Goal: Transaction & Acquisition: Purchase product/service

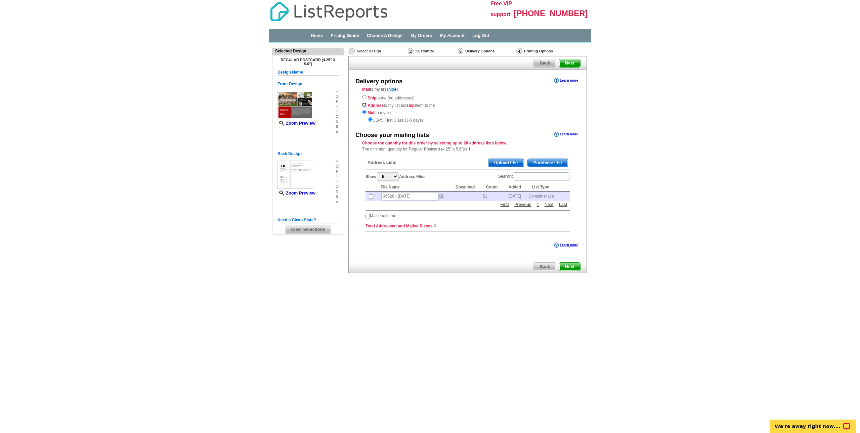
click at [363, 105] on input "radio" at bounding box center [364, 104] width 4 height 4
radio input "true"
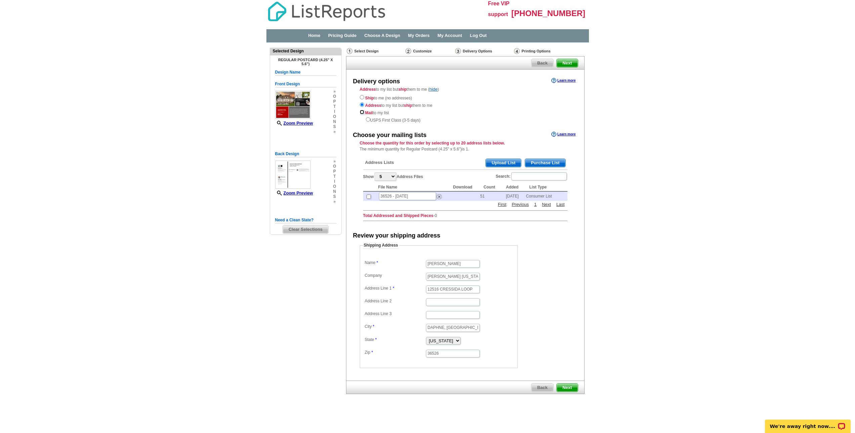
click at [363, 111] on input "radio" at bounding box center [362, 112] width 4 height 4
radio input "true"
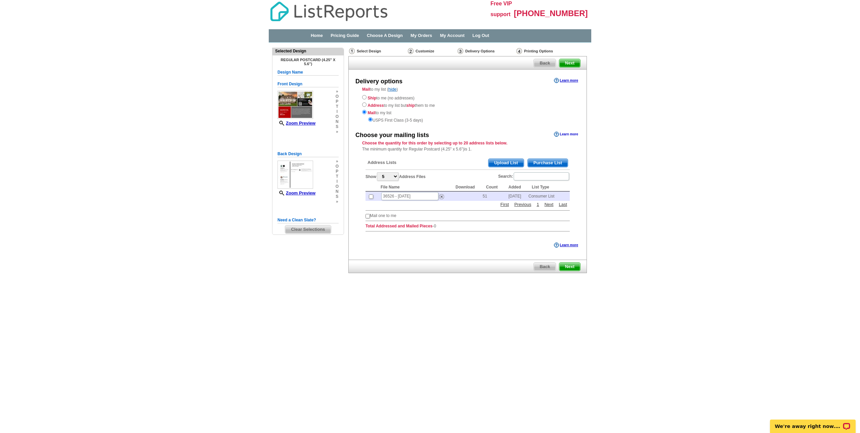
click at [561, 133] on link "Learn more" at bounding box center [566, 134] width 24 height 5
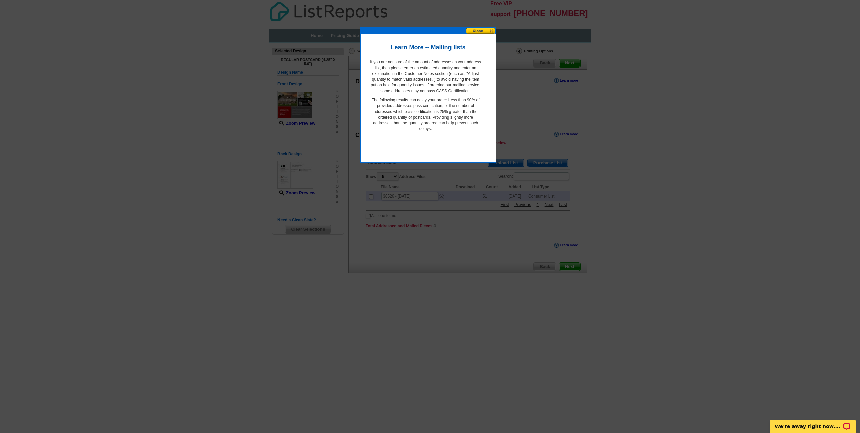
click at [486, 29] on button at bounding box center [481, 31] width 30 height 6
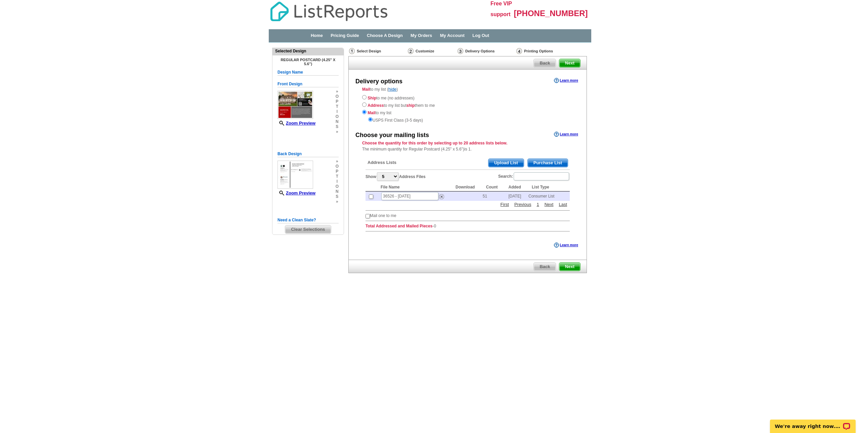
click at [559, 162] on span "Purchase List" at bounding box center [548, 163] width 40 height 8
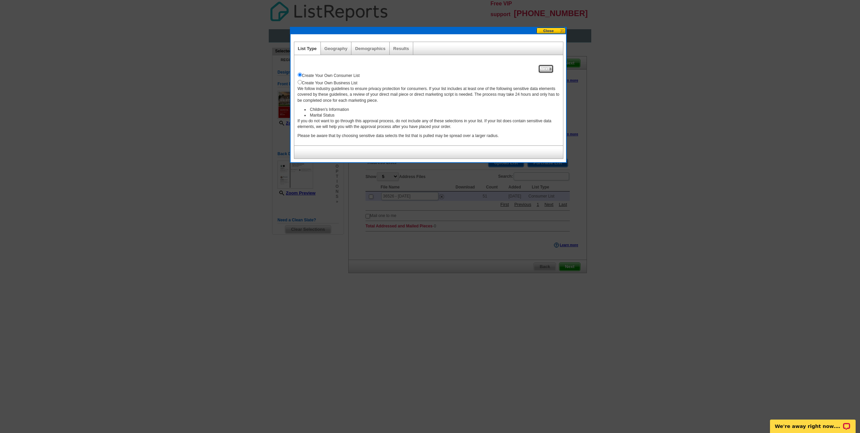
click at [545, 68] on span "Next" at bounding box center [545, 69] width 14 height 8
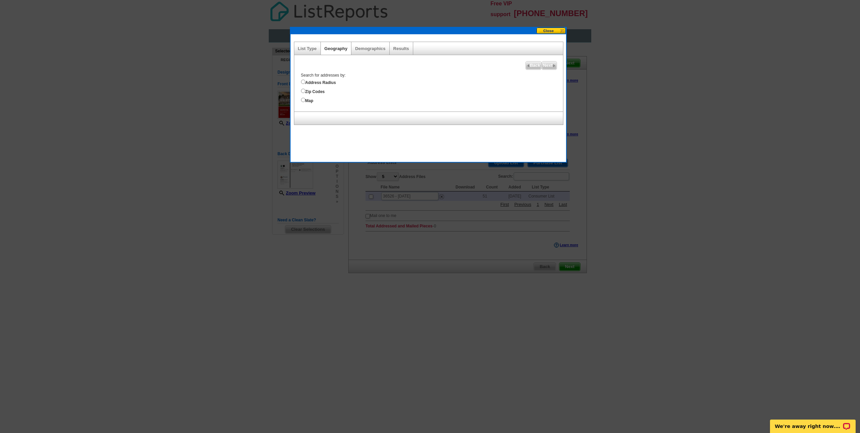
click at [313, 91] on label "Zip Codes" at bounding box center [432, 90] width 262 height 7
click at [305, 91] on input "Zip Codes" at bounding box center [303, 91] width 4 height 4
radio input "true"
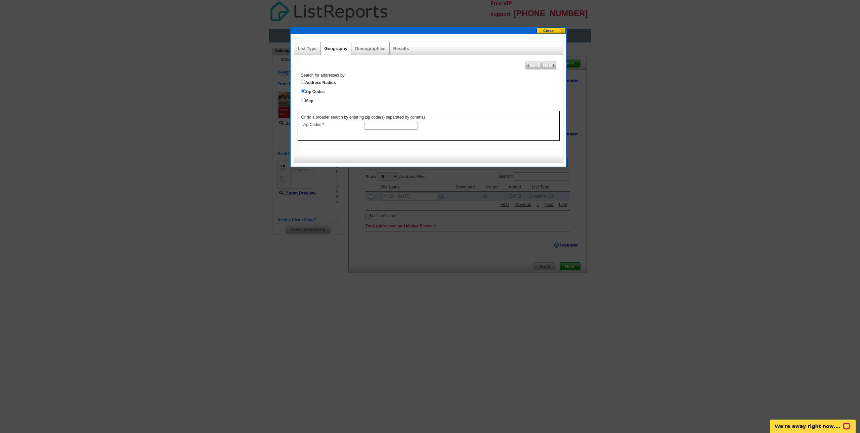
click at [381, 130] on input "Zip Codes" at bounding box center [391, 126] width 54 height 8
type input "36527"
click at [548, 64] on span "Next" at bounding box center [549, 65] width 14 height 8
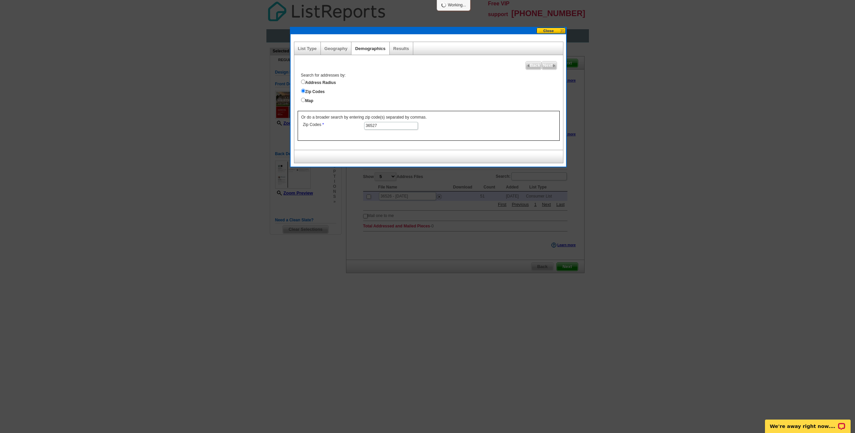
select select
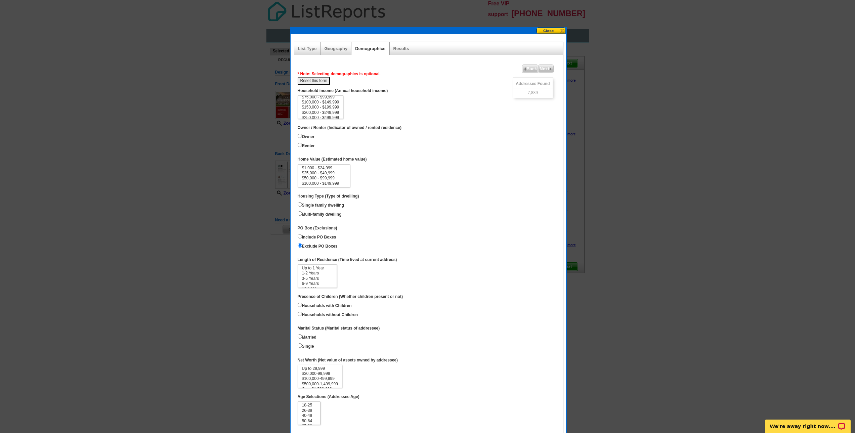
scroll to position [34, 0]
select select "200000-249999"
click at [338, 100] on option "$200,000 - $249,999" at bounding box center [320, 99] width 39 height 5
click at [301, 138] on input "Owner" at bounding box center [300, 136] width 4 height 4
radio input "true"
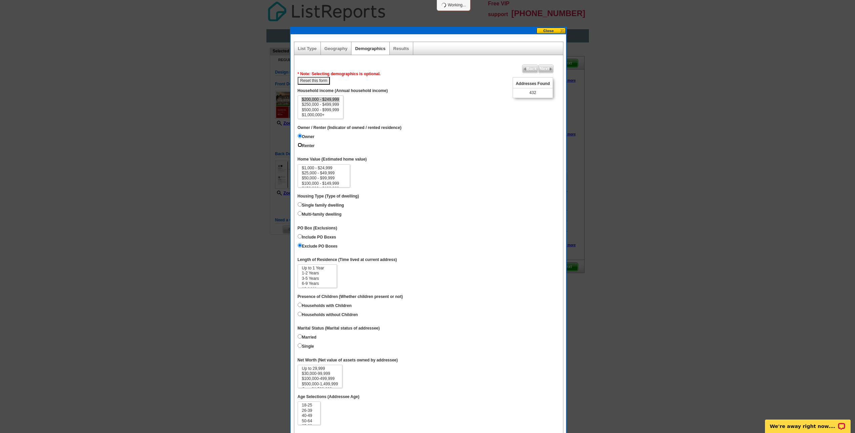
click at [299, 147] on input "Renter" at bounding box center [300, 145] width 4 height 4
radio input "true"
click at [300, 138] on input "Owner" at bounding box center [300, 136] width 4 height 4
radio input "true"
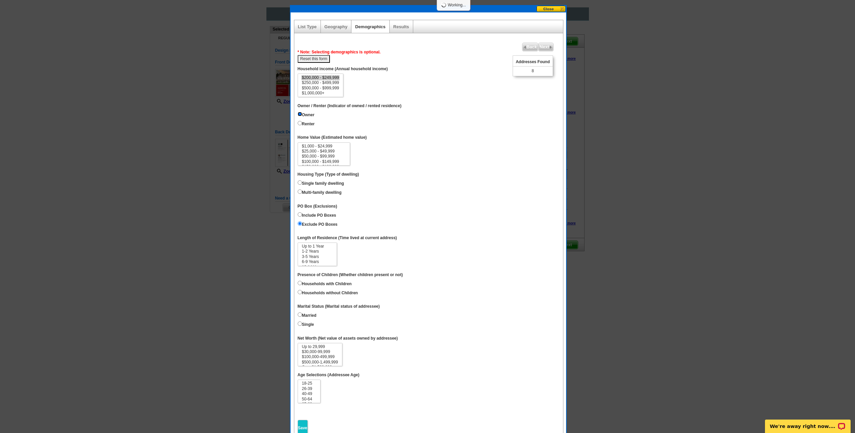
scroll to position [34, 0]
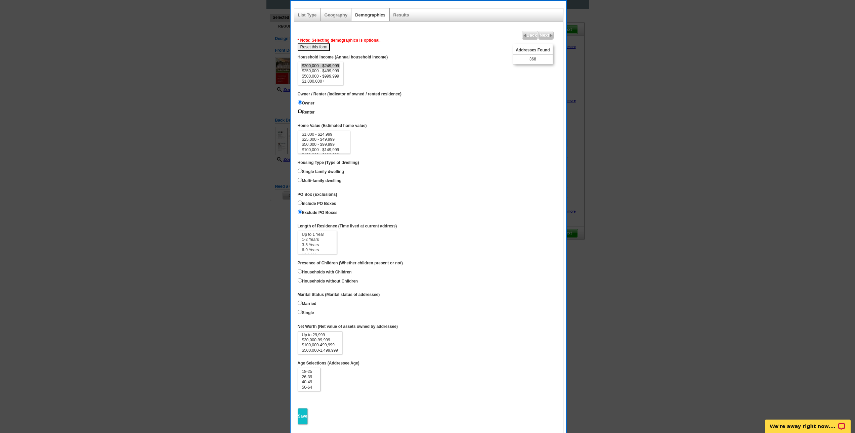
click at [300, 114] on input "Renter" at bounding box center [300, 111] width 4 height 4
radio input "true"
click at [305, 106] on label "Owner" at bounding box center [306, 102] width 17 height 7
click at [302, 104] on input "Owner" at bounding box center [300, 102] width 4 height 4
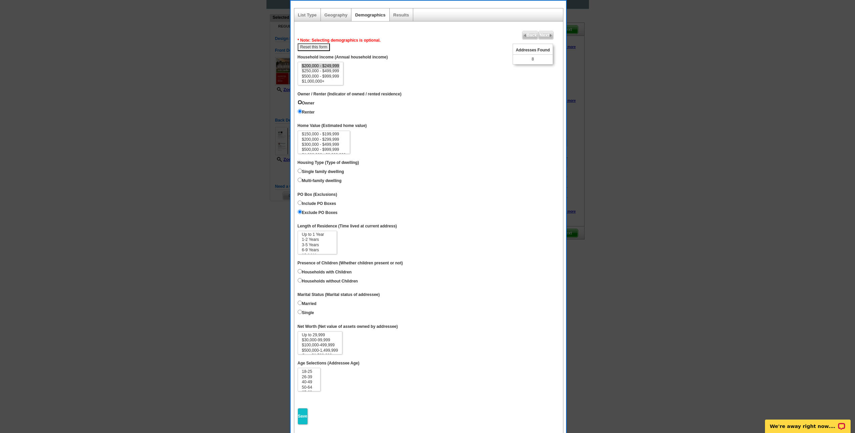
radio input "true"
select select "300000-499999"
click at [338, 147] on option "$300,000 - $499,999" at bounding box center [323, 144] width 45 height 5
click at [317, 175] on label "Single family dwelling" at bounding box center [321, 170] width 46 height 7
click at [302, 173] on input "Single family dwelling" at bounding box center [300, 171] width 4 height 4
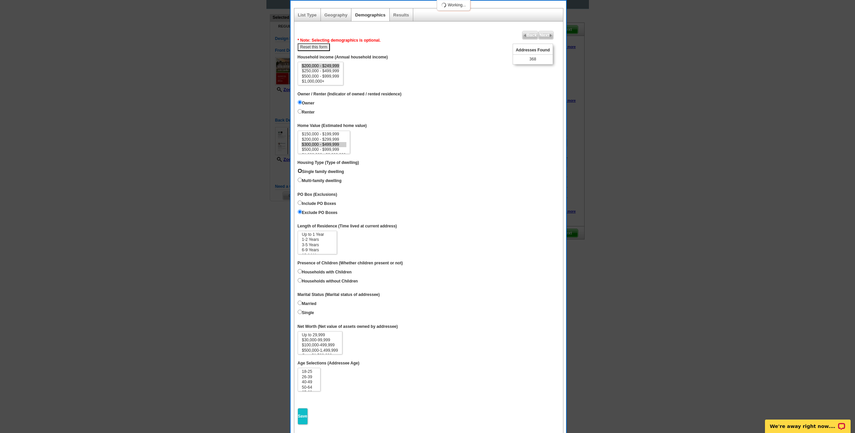
radio input "true"
click at [331, 207] on label "Include PO Boxes" at bounding box center [317, 202] width 39 height 7
click at [302, 205] on input "Include PO Boxes" at bounding box center [300, 202] width 4 height 4
radio input "true"
click at [324, 216] on label "Exclude PO Boxes" at bounding box center [318, 211] width 40 height 7
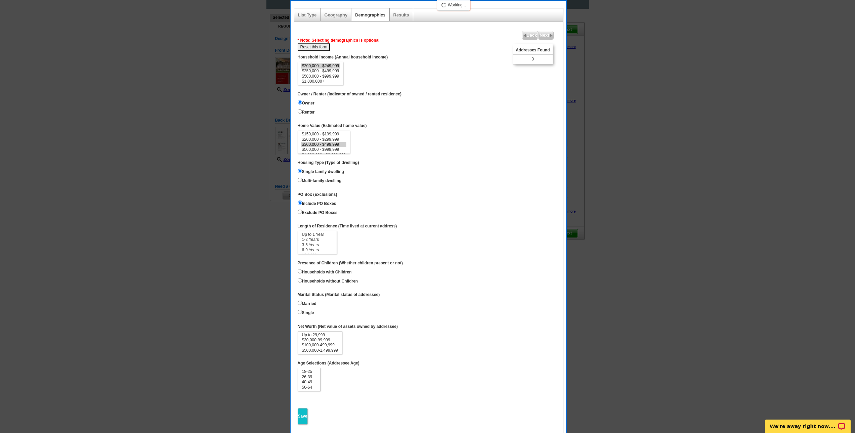
click at [302, 214] on input "Exclude PO Boxes" at bounding box center [300, 212] width 4 height 4
radio input "true"
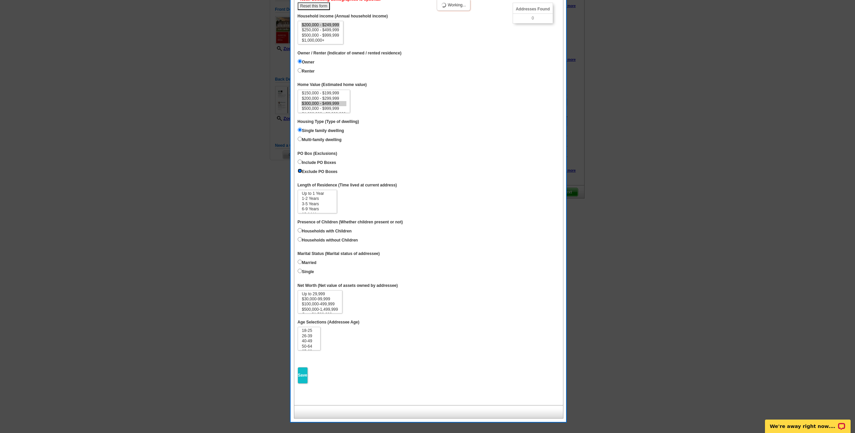
scroll to position [89, 0]
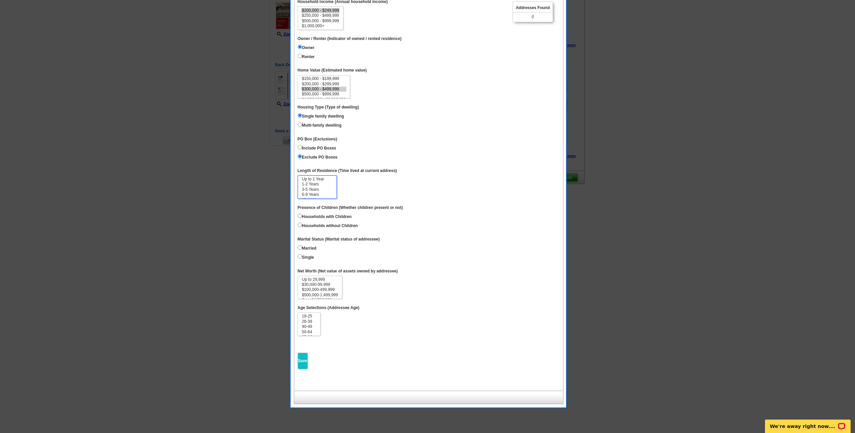
select select "1-2"
click at [316, 187] on option "1-2 Years" at bounding box center [317, 184] width 32 height 5
click at [331, 220] on label "Households with Children" at bounding box center [325, 215] width 54 height 7
click at [302, 218] on input "Households with Children" at bounding box center [300, 216] width 4 height 4
radio input "true"
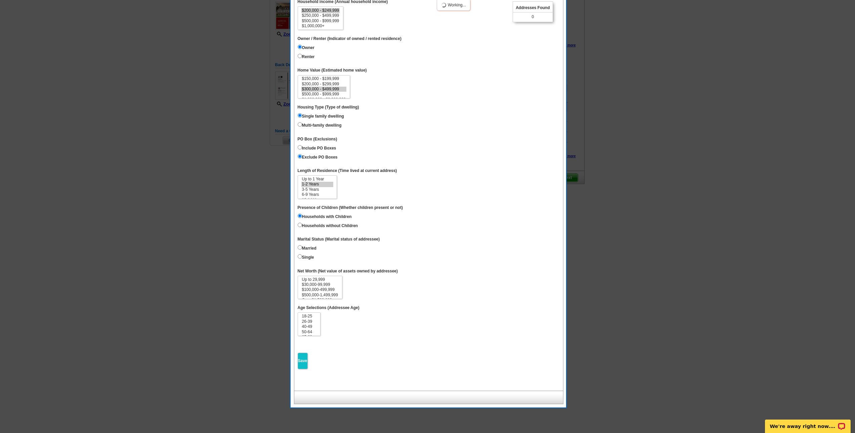
click at [305, 251] on label "Married" at bounding box center [307, 247] width 19 height 7
click at [302, 250] on input "Married" at bounding box center [300, 247] width 4 height 4
radio input "true"
select select "100000-499999"
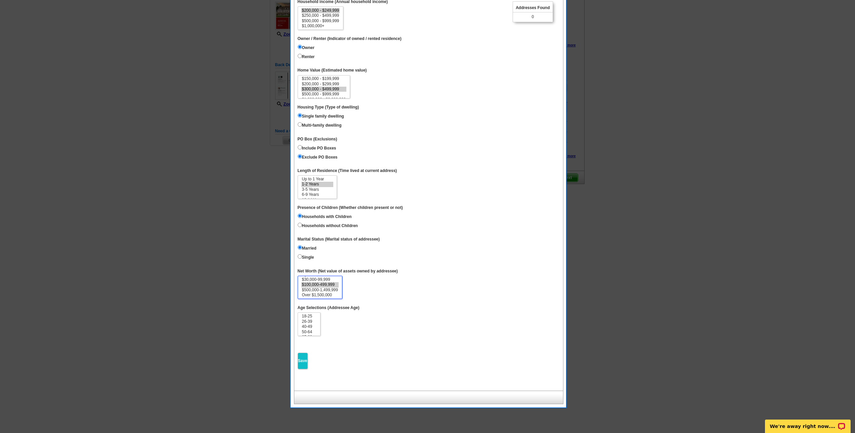
click at [315, 287] on option "$100,000-499,999" at bounding box center [319, 284] width 37 height 5
select select "26-39"
click at [312, 324] on option "26-39" at bounding box center [309, 321] width 16 height 5
click at [401, 334] on dd "18-25 26-39 40-49 50-64 65-69 70-74 Over 75" at bounding box center [429, 324] width 262 height 24
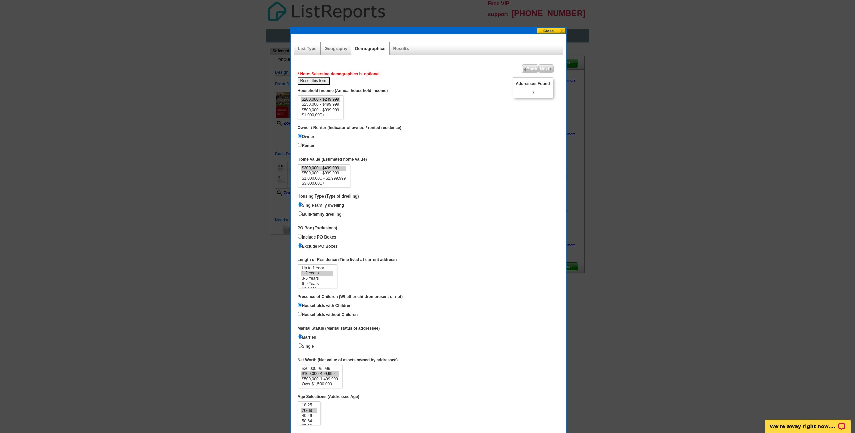
scroll to position [34, 0]
click at [304, 149] on label "Renter" at bounding box center [306, 144] width 17 height 7
click at [302, 147] on input "Renter" at bounding box center [300, 145] width 4 height 4
radio input "true"
click at [389, 180] on dd "$1,000 - $24,999 $25,000 - $49,999 $50,000 - $99,999 $100,000 - $149,999 $150,0…" at bounding box center [429, 176] width 262 height 24
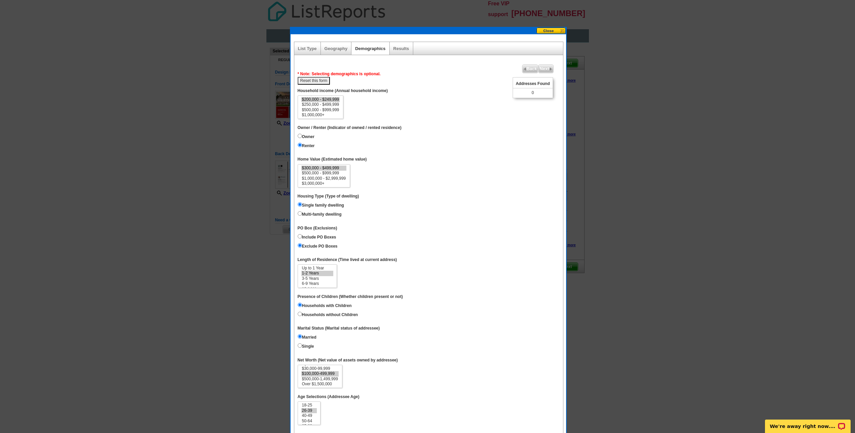
click at [359, 199] on label "Housing Type (Type of dwelling)" at bounding box center [328, 196] width 61 height 6
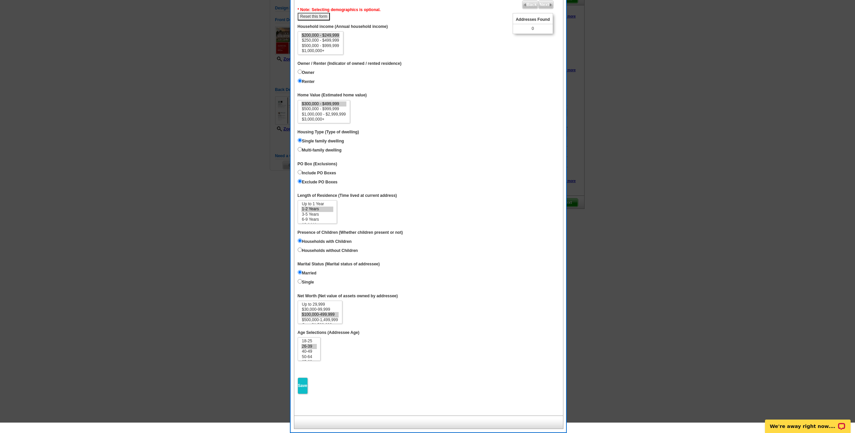
scroll to position [89, 0]
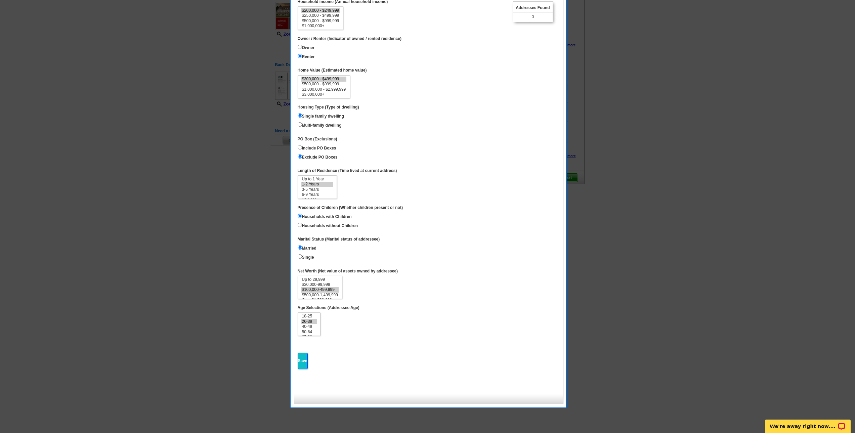
click at [304, 369] on input "Save" at bounding box center [303, 361] width 10 height 16
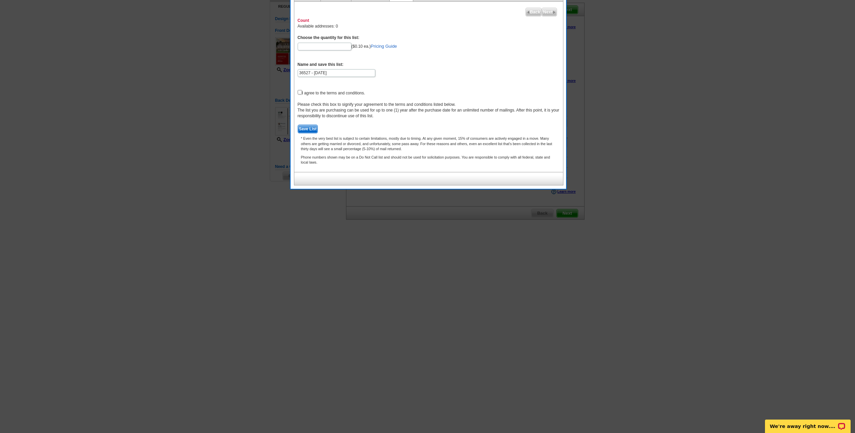
scroll to position [0, 0]
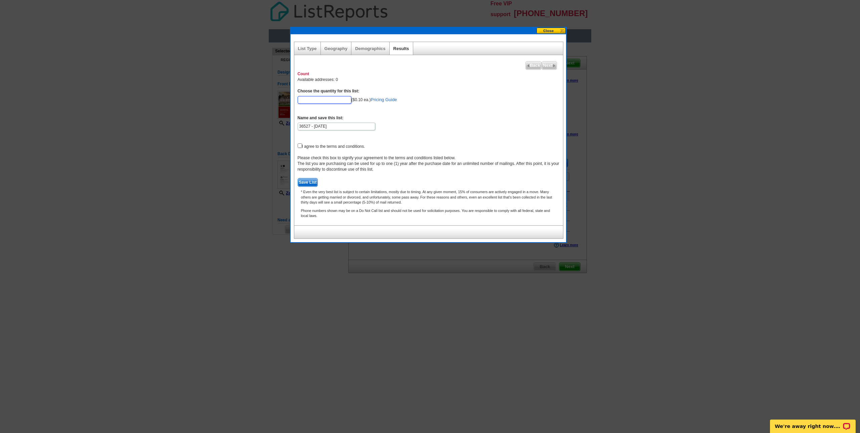
click at [334, 104] on input "Choose the quantity for this list:" at bounding box center [325, 100] width 54 height 8
type input "0"
click at [431, 128] on form "Choose the quantity for this list: 100 ($0.10 ea.) Pricing Guide Have you tried…" at bounding box center [429, 137] width 262 height 99
click at [338, 101] on input "100" at bounding box center [325, 100] width 54 height 8
type input "1"
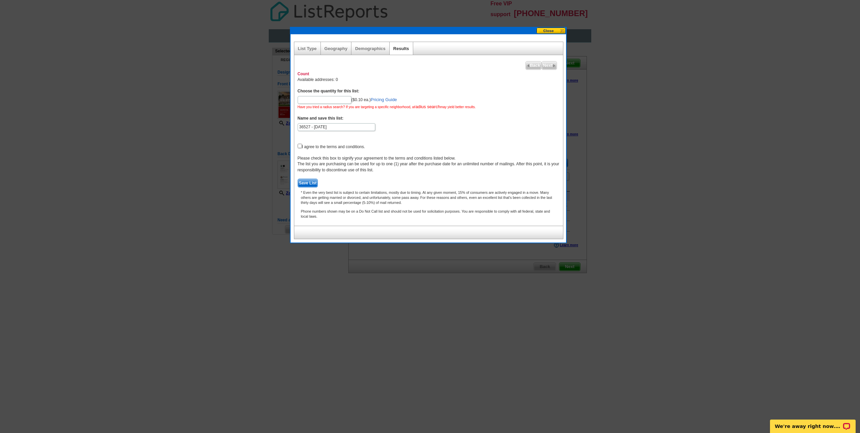
click at [406, 109] on span "Have you tried a radius search? If you are targeting a specific neighborhood, a…" at bounding box center [387, 107] width 178 height 4
click at [394, 127] on form "Choose the quantity for this list: ($0.10 ea.) Pricing Guide Have you tried a r…" at bounding box center [429, 137] width 262 height 99
click at [330, 104] on input "Choose the quantity for this list:" at bounding box center [325, 100] width 54 height 8
click at [391, 126] on form "Choose the quantity for this list: ($0.10 ea.) Pricing Guide Have you tried a r…" at bounding box center [429, 137] width 262 height 99
click at [380, 47] on link "Demographics" at bounding box center [370, 48] width 30 height 5
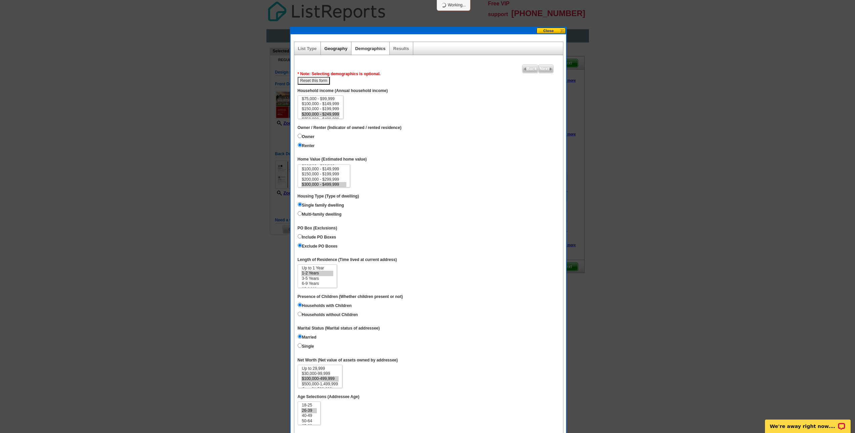
scroll to position [16, 0]
click at [340, 49] on link "Geography" at bounding box center [335, 48] width 23 height 5
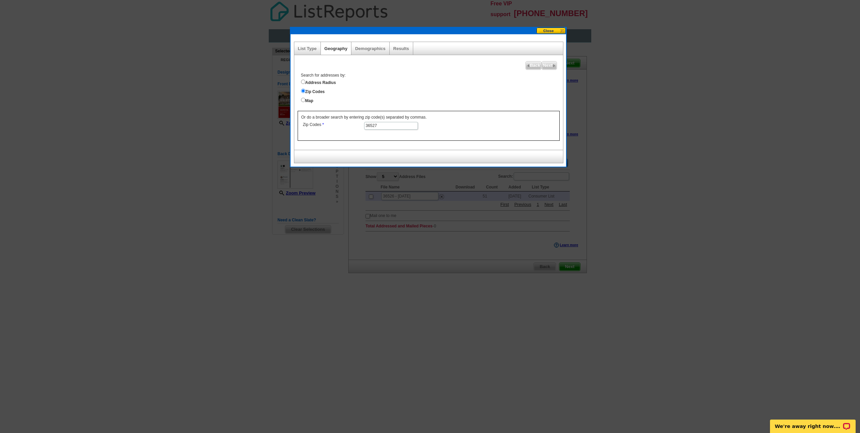
click at [317, 83] on label "Address Radius" at bounding box center [432, 81] width 262 height 7
click at [305, 83] on input "Address Radius" at bounding box center [303, 82] width 4 height 4
radio input "true"
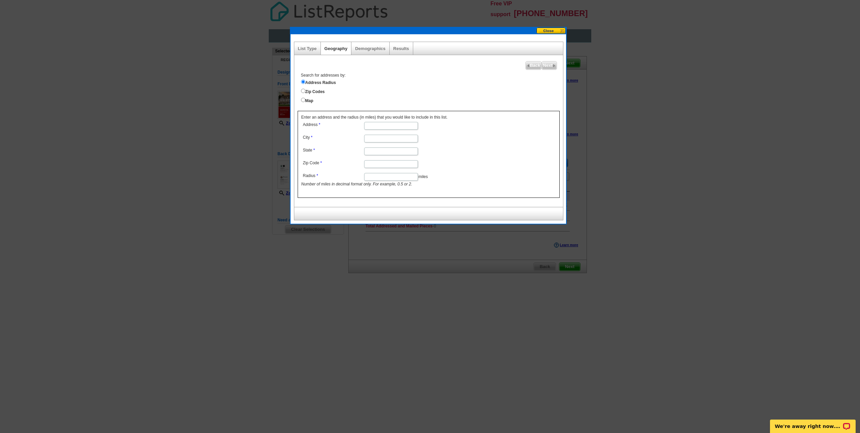
click at [394, 127] on input "Address" at bounding box center [391, 126] width 54 height 8
type input "12785 Warbler Street"
click at [381, 141] on input "City" at bounding box center [391, 139] width 54 height 8
type input "Spanish Fort"
type input "Alabama"
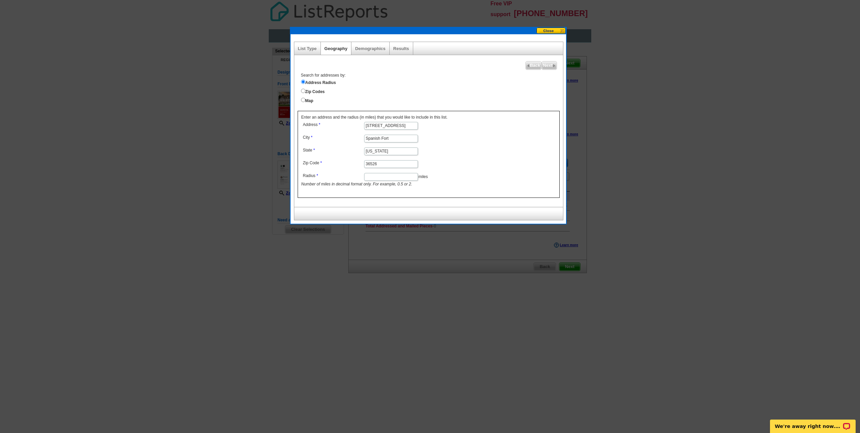
click at [386, 167] on input "36526" at bounding box center [391, 164] width 54 height 8
type input "36527"
click at [385, 181] on input "Radius" at bounding box center [391, 177] width 54 height 8
type input "2"
click at [485, 160] on form "Address 12785 Warbler Street City Spanish Fort State Alabama Zip Code 36527 Rad…" at bounding box center [428, 153] width 255 height 67
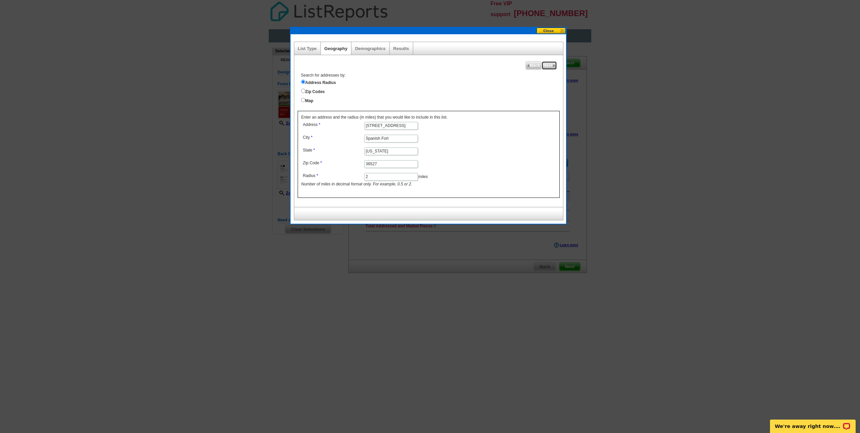
click at [550, 65] on span "Next" at bounding box center [549, 65] width 14 height 8
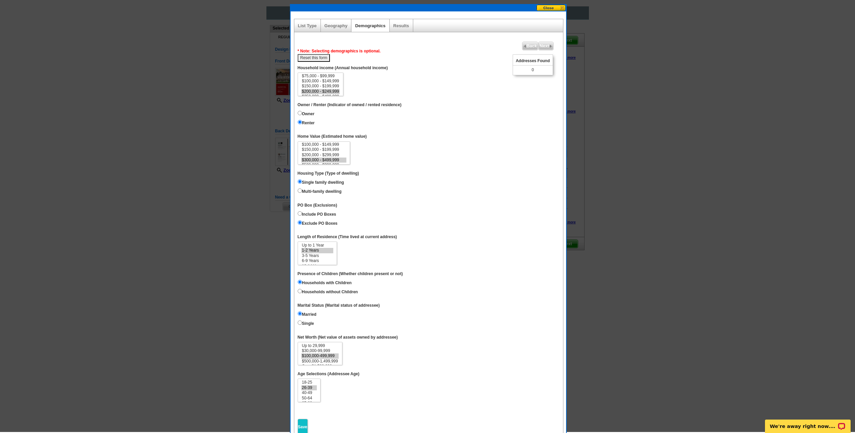
scroll to position [22, 0]
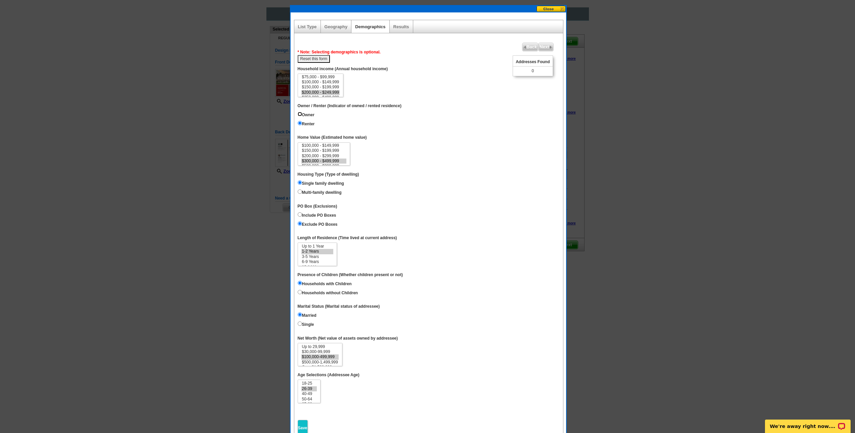
click at [300, 116] on input "Owner" at bounding box center [300, 114] width 4 height 4
radio input "true"
click at [339, 159] on option "$200,000 - $299,999" at bounding box center [323, 155] width 45 height 5
select select "300000-499999"
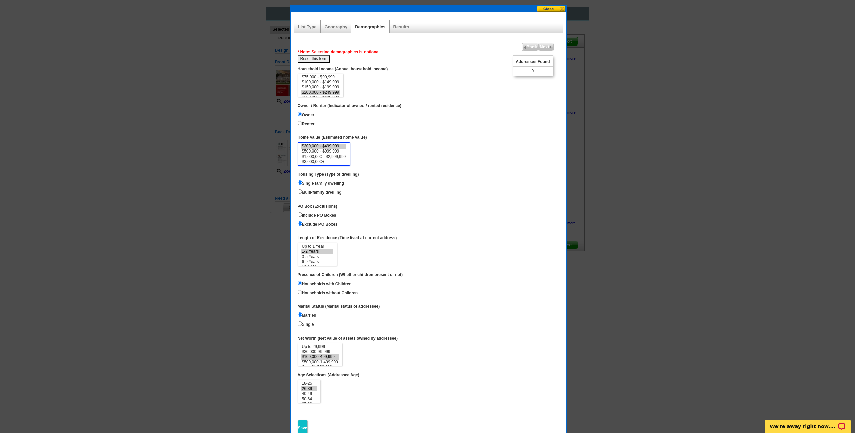
click at [339, 149] on option "$300,000 - $499,999" at bounding box center [323, 146] width 45 height 5
select select "3-5"
click at [312, 259] on option "3-5 Years" at bounding box center [317, 256] width 32 height 5
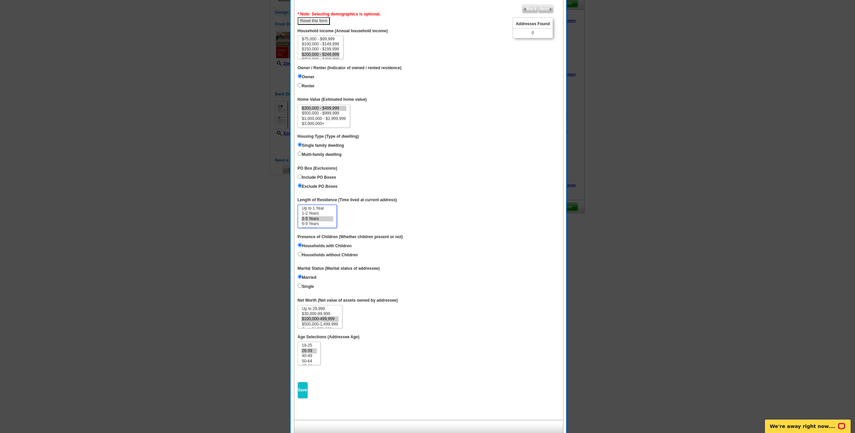
scroll to position [89, 0]
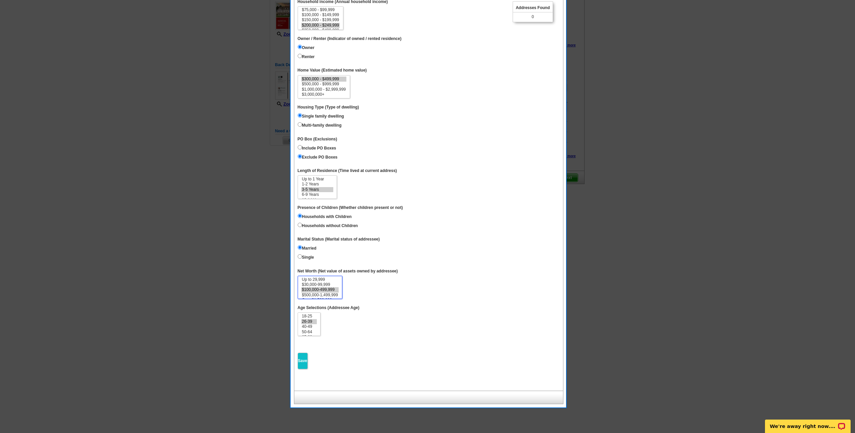
select select "500000-1499999"
click at [331, 298] on option "$500,000-1,499,999" at bounding box center [319, 294] width 37 height 5
select select "40-49"
click at [308, 329] on option "40-49" at bounding box center [309, 326] width 16 height 5
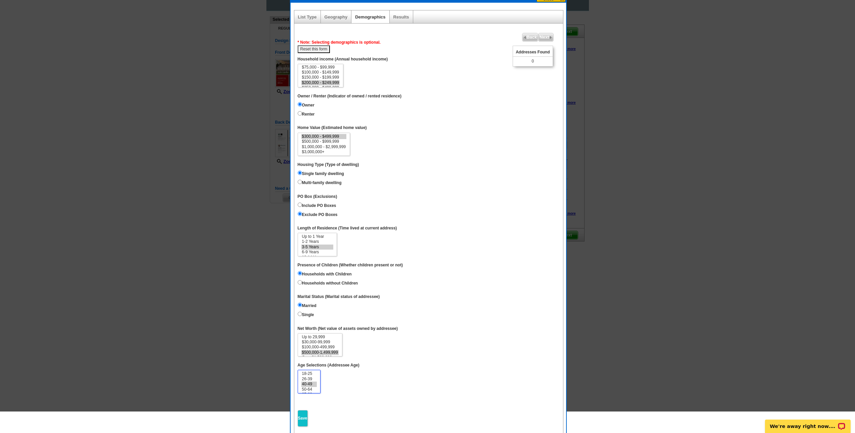
scroll to position [0, 0]
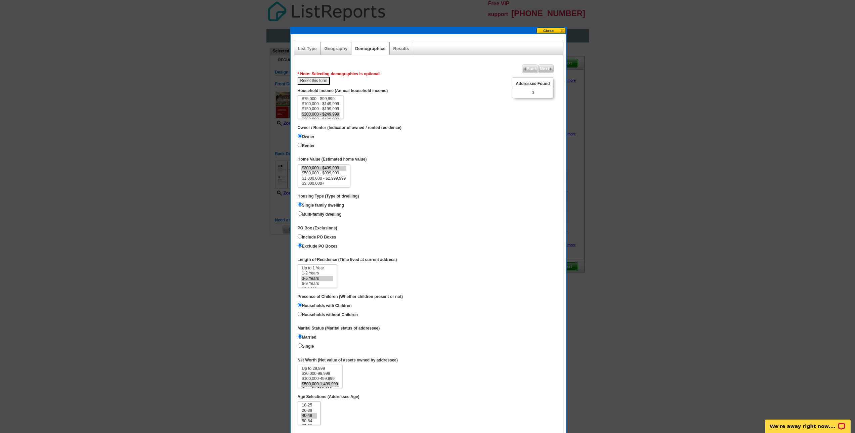
click at [322, 80] on button "Reset this form" at bounding box center [314, 81] width 33 height 8
select select
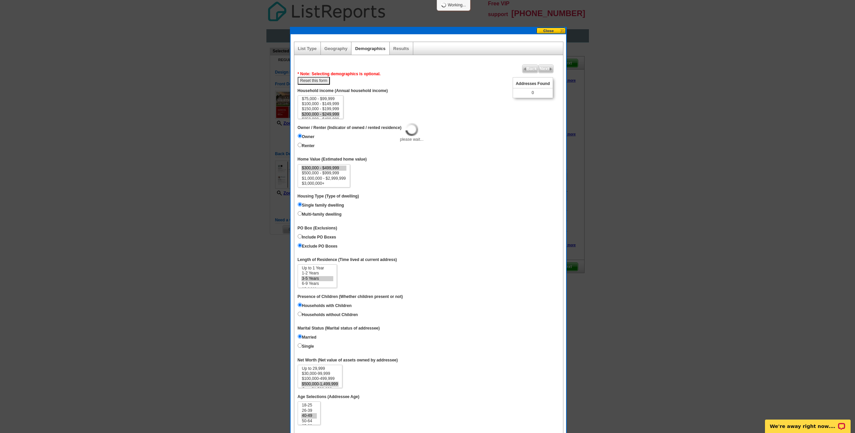
select select
click at [325, 114] on option "$150,000 - $199,999" at bounding box center [320, 111] width 39 height 5
click at [339, 101] on option "$200,000 - $249,999" at bounding box center [320, 99] width 39 height 5
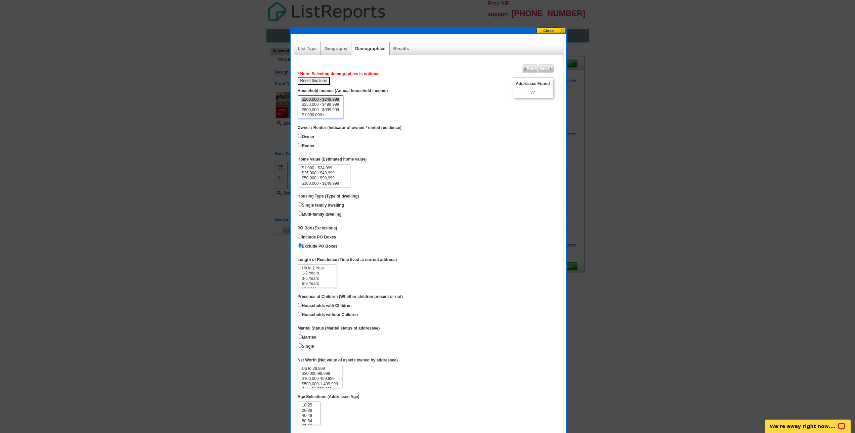
scroll to position [21, 0]
select select "150000-199999"
click at [333, 107] on option "$150,000 - $199,999" at bounding box center [320, 104] width 39 height 5
click at [304, 140] on label "Owner" at bounding box center [306, 135] width 17 height 7
click at [302, 138] on input "Owner" at bounding box center [300, 136] width 4 height 4
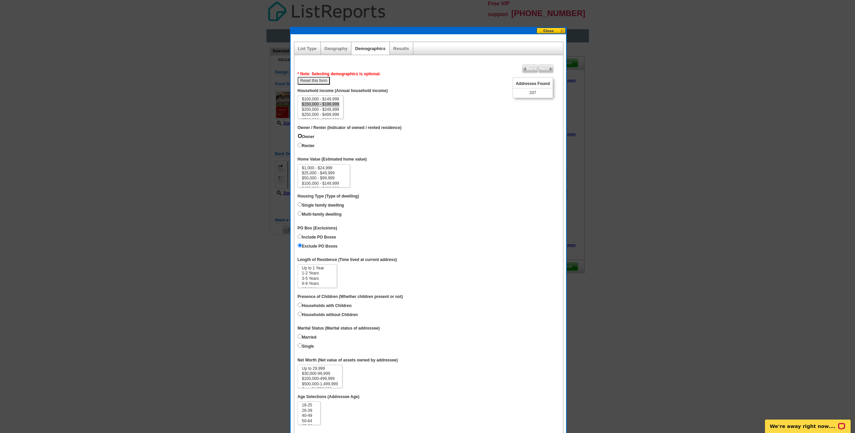
radio input "true"
click at [304, 140] on label "Owner" at bounding box center [306, 135] width 17 height 7
click at [302, 138] on input "Owner" at bounding box center [300, 136] width 4 height 4
click at [305, 149] on label "Renter" at bounding box center [306, 144] width 17 height 7
click at [302, 147] on input "Renter" at bounding box center [300, 145] width 4 height 4
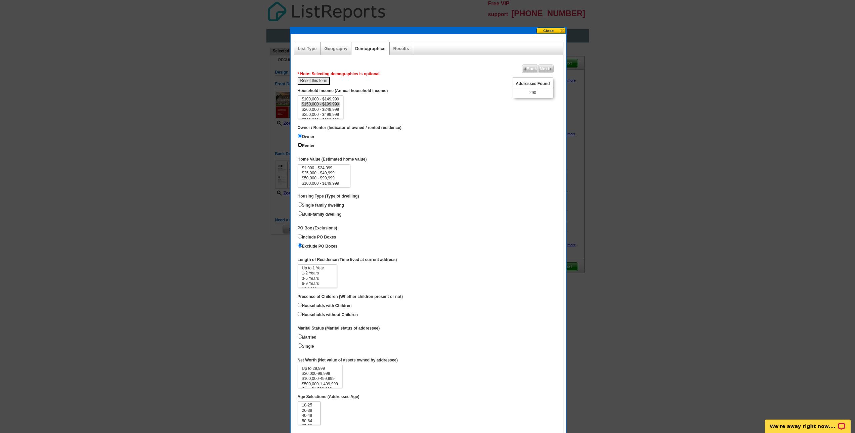
radio input "true"
click at [310, 140] on label "Owner" at bounding box center [306, 135] width 17 height 7
click at [302, 138] on input "Owner" at bounding box center [300, 136] width 4 height 4
radio input "true"
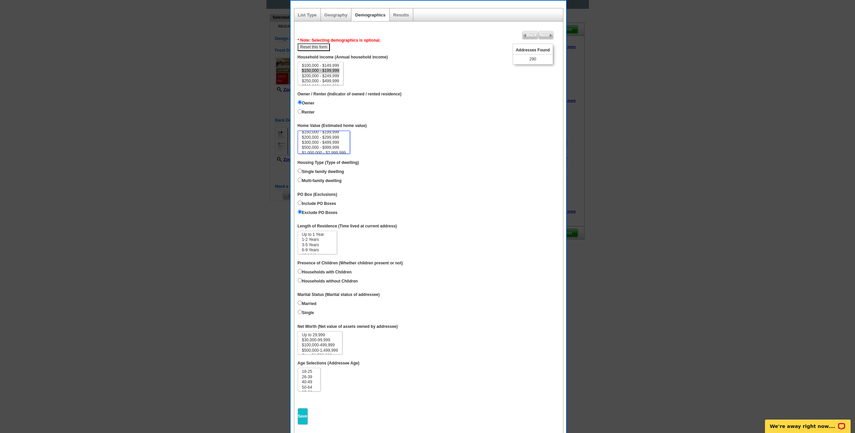
scroll to position [27, 0]
click at [336, 136] on option "$200,000 - $299,999" at bounding box center [323, 133] width 45 height 5
click at [340, 144] on option "$150,000 - $199,999" at bounding box center [323, 141] width 45 height 5
click at [344, 139] on option "$100,000 - $149,999" at bounding box center [323, 136] width 45 height 5
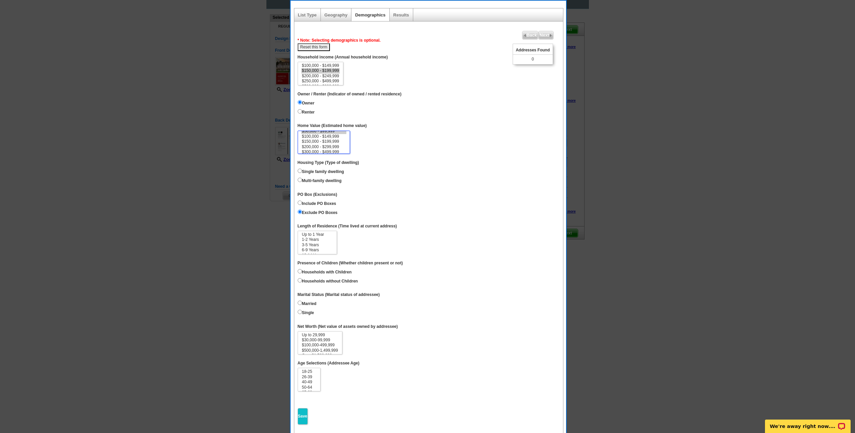
click at [333, 134] on option "$50,000 - $99,999" at bounding box center [323, 131] width 45 height 5
select select "500000-999999"
click at [341, 142] on option "$500,000 - $999,999" at bounding box center [323, 139] width 45 height 5
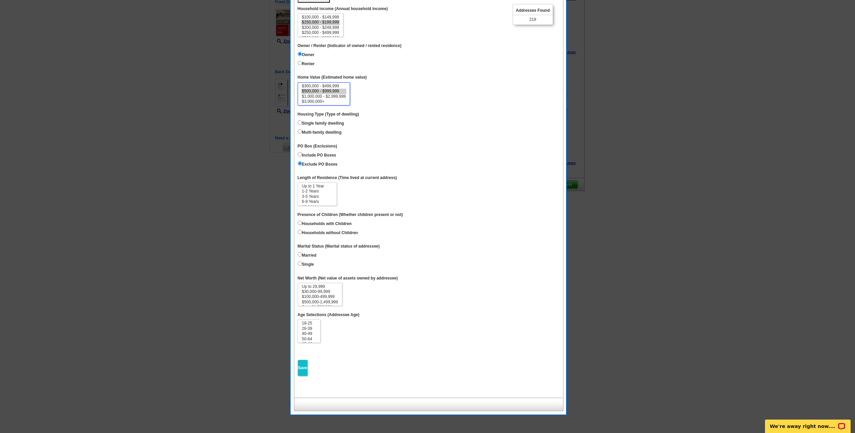
scroll to position [89, 0]
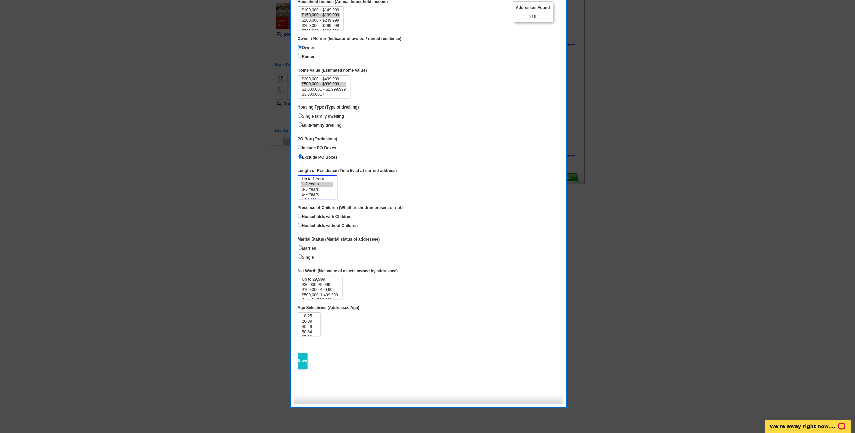
click at [318, 187] on option "1-2 Years" at bounding box center [317, 184] width 32 height 5
click at [319, 182] on option "Up to 1 Year" at bounding box center [317, 179] width 32 height 5
click at [310, 192] on option "3-5 Years" at bounding box center [317, 189] width 32 height 5
click at [312, 187] on option "1-2 Years" at bounding box center [317, 184] width 32 height 5
click at [312, 197] on option "6-9 Years" at bounding box center [317, 194] width 32 height 5
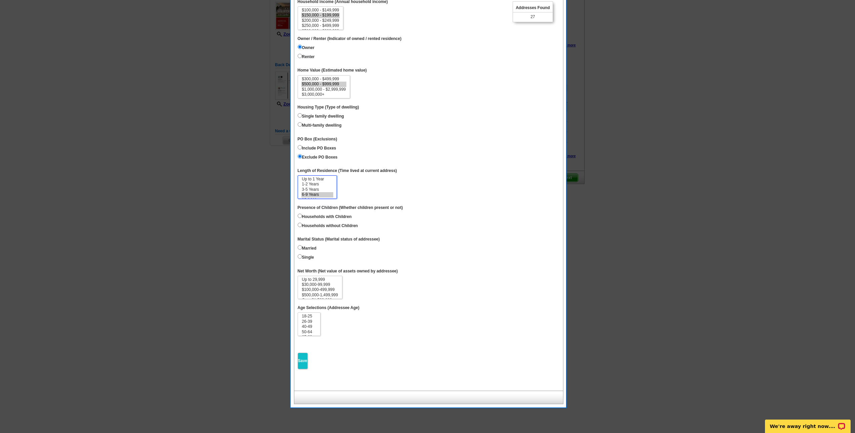
scroll to position [11, 0]
click at [321, 192] on option "10-14 Years" at bounding box center [317, 189] width 32 height 5
click at [319, 197] on option "15 Years or more" at bounding box center [317, 194] width 32 height 5
click at [315, 182] on option "3-5 Years" at bounding box center [317, 179] width 32 height 5
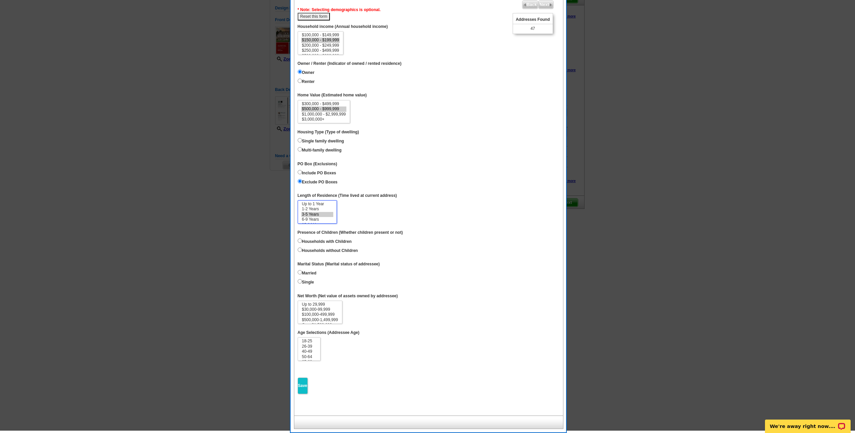
scroll to position [55, 0]
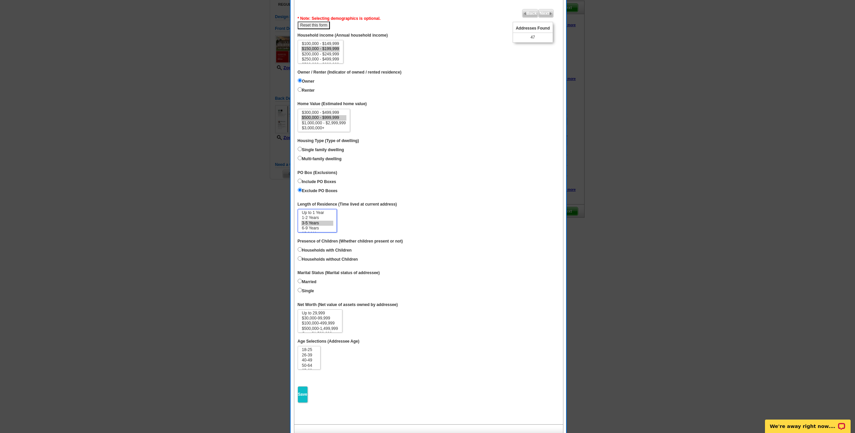
click at [324, 221] on select "Up to 1 Year 1-2 Years 3-5 Years 6-9 Years 10-14 Years 15 Years or more" at bounding box center [317, 221] width 39 height 24
select select "0-1"
click at [317, 215] on option "Up to 1 Year" at bounding box center [317, 212] width 32 height 5
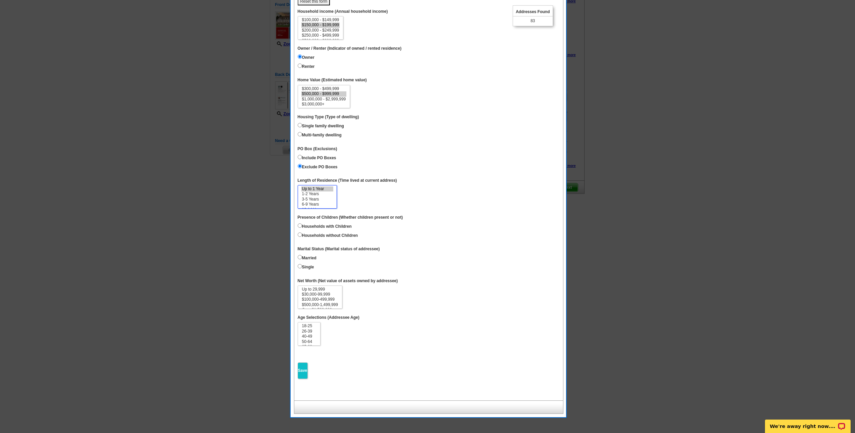
scroll to position [89, 0]
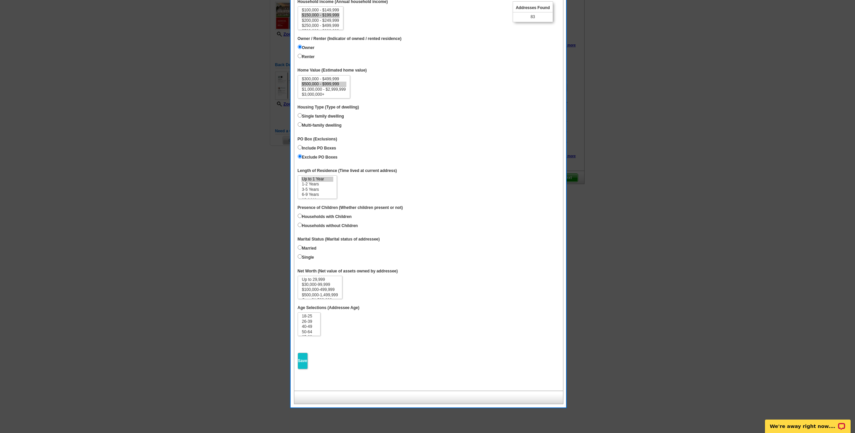
click at [318, 119] on label "Single family dwelling" at bounding box center [321, 115] width 46 height 7
click at [302, 118] on input "Single family dwelling" at bounding box center [300, 115] width 4 height 4
radio input "true"
click at [335, 128] on label "Multi-family dwelling" at bounding box center [320, 124] width 44 height 7
click at [302, 127] on input "Multi-family dwelling" at bounding box center [300, 124] width 4 height 4
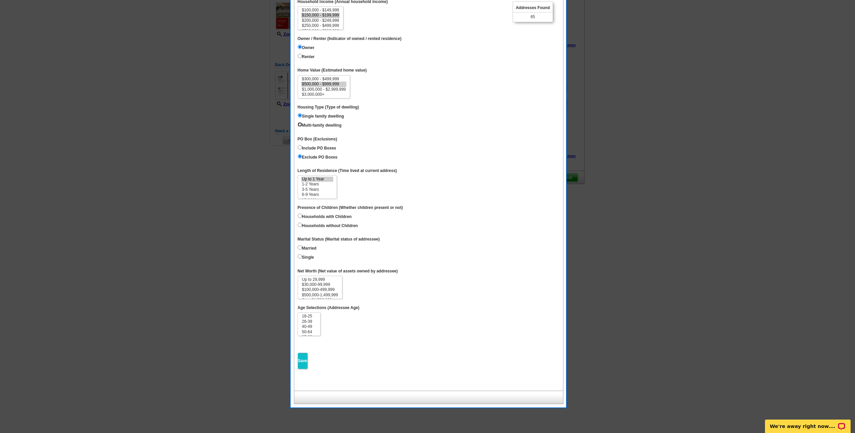
radio input "true"
click at [322, 119] on label "Single family dwelling" at bounding box center [321, 115] width 46 height 7
click at [302, 118] on input "Single family dwelling" at bounding box center [300, 115] width 4 height 4
radio input "true"
click at [300, 218] on input "Households with Children" at bounding box center [300, 216] width 4 height 4
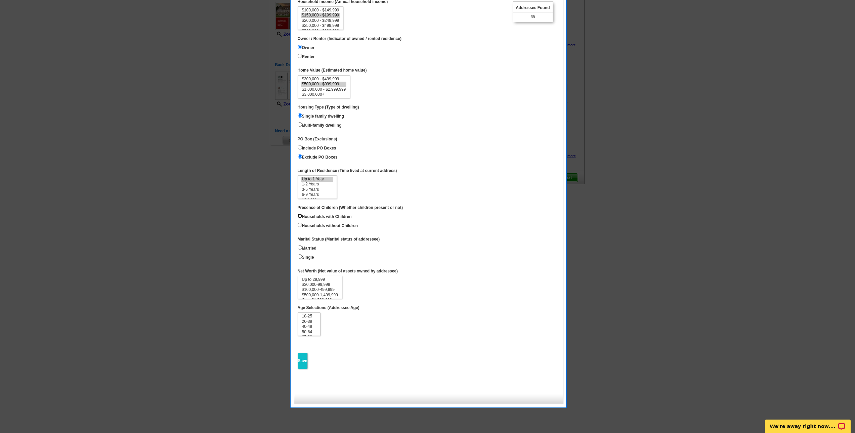
radio input "true"
select select "1-2"
click at [321, 187] on option "1-2 Years" at bounding box center [317, 184] width 32 height 5
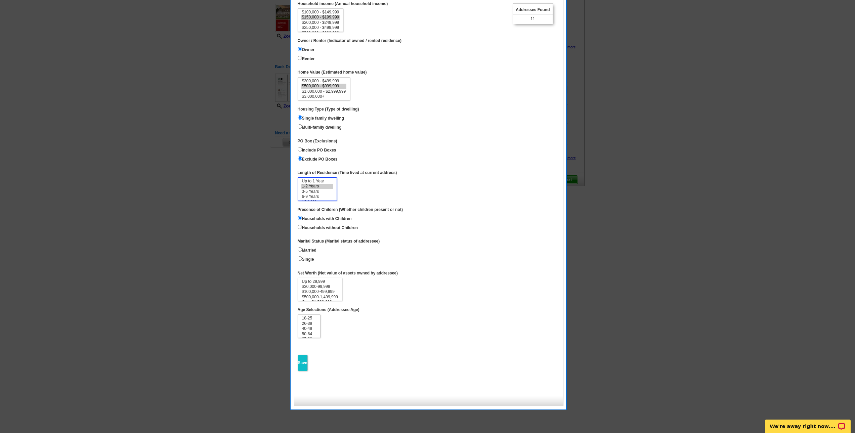
scroll to position [0, 0]
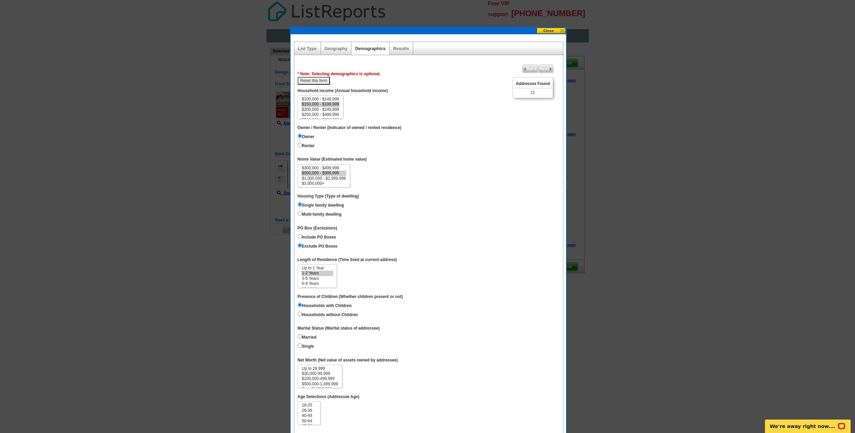
click at [327, 79] on button "Reset this form" at bounding box center [314, 81] width 33 height 8
select select
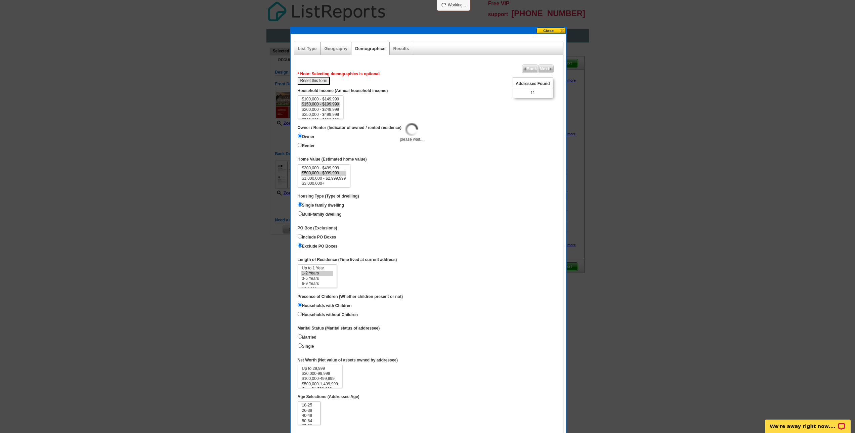
select select
select select "150000-199999"
click at [336, 114] on option "$150,000 - $199,999" at bounding box center [320, 111] width 39 height 5
click at [307, 149] on label "Renter" at bounding box center [306, 144] width 17 height 7
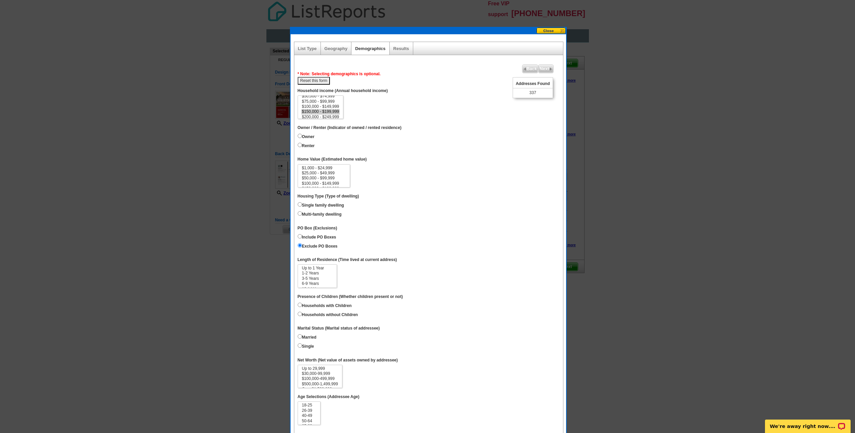
click at [302, 147] on input "Renter" at bounding box center [300, 145] width 4 height 4
radio input "true"
click at [308, 140] on label "Owner" at bounding box center [306, 135] width 17 height 7
click at [302, 138] on input "Owner" at bounding box center [300, 136] width 4 height 4
radio input "true"
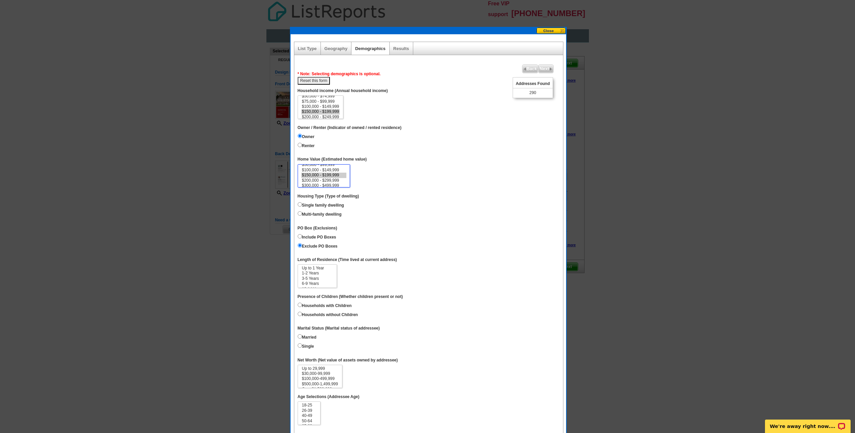
click at [343, 178] on option "$150,000 - $199,999" at bounding box center [323, 175] width 45 height 5
click at [344, 173] on option "$100,000 - $149,999" at bounding box center [323, 170] width 45 height 5
select select "500000-999999"
click at [339, 176] on option "$500,000 - $999,999" at bounding box center [323, 173] width 45 height 5
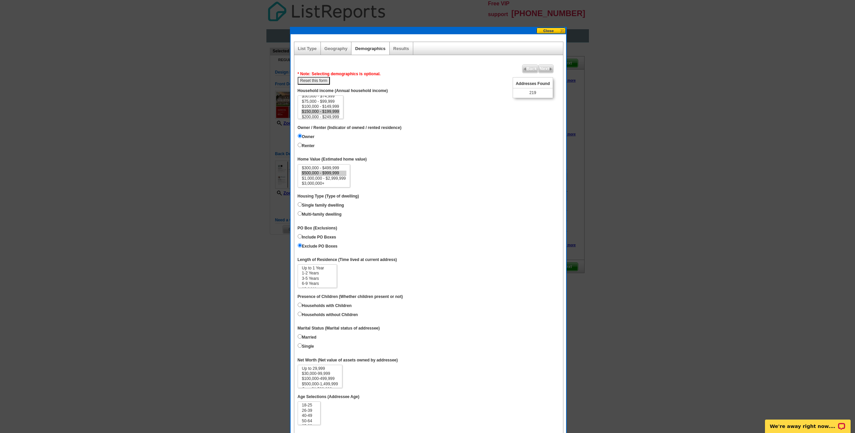
click at [406, 188] on dd "$1,000 - $24,999 $25,000 - $49,999 $50,000 - $99,999 $100,000 - $149,999 $150,0…" at bounding box center [429, 176] width 262 height 24
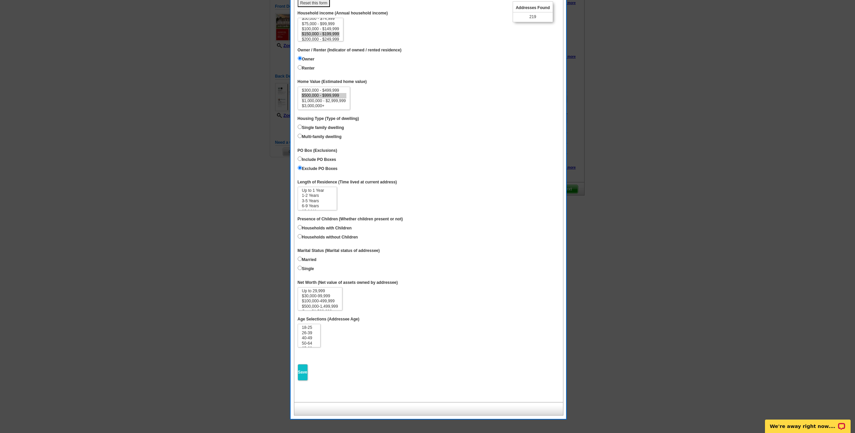
scroll to position [89, 0]
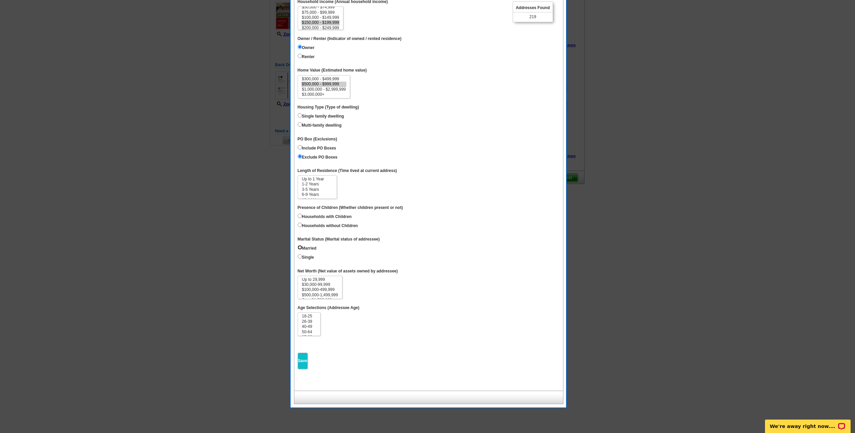
click at [300, 250] on input "Married" at bounding box center [300, 247] width 4 height 4
radio input "true"
click at [298, 259] on input "Single" at bounding box center [300, 256] width 4 height 4
radio input "true"
click at [300, 250] on input "Married" at bounding box center [300, 247] width 4 height 4
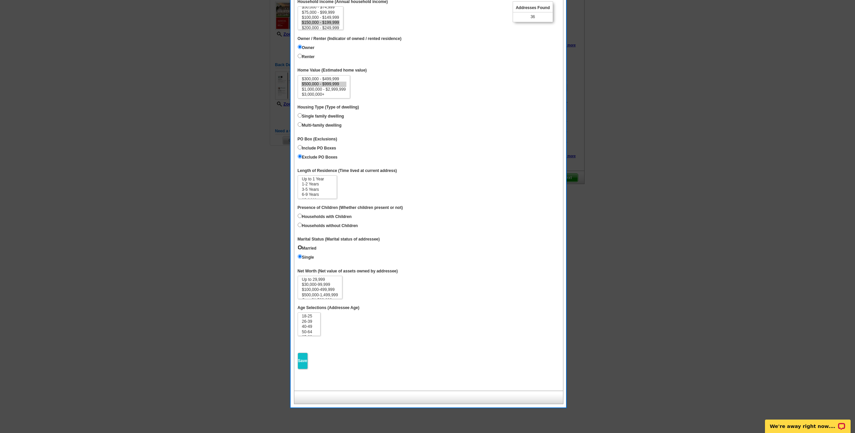
radio input "true"
click at [467, 260] on dd "Married Single" at bounding box center [429, 253] width 262 height 18
click at [300, 227] on input "Households without Children" at bounding box center [300, 225] width 4 height 4
radio input "true"
click at [301, 218] on input "Households with Children" at bounding box center [300, 216] width 4 height 4
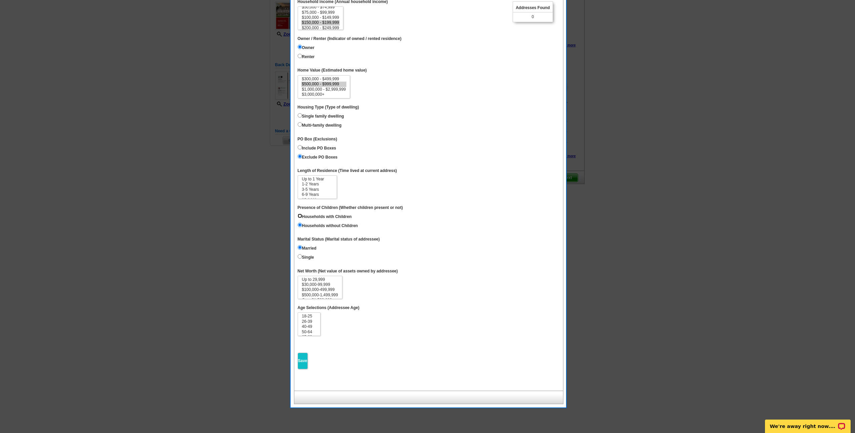
radio input "true"
click at [300, 218] on input "Households with Children" at bounding box center [300, 216] width 4 height 4
click at [423, 230] on dd "Households with Children Households without Children" at bounding box center [429, 221] width 262 height 18
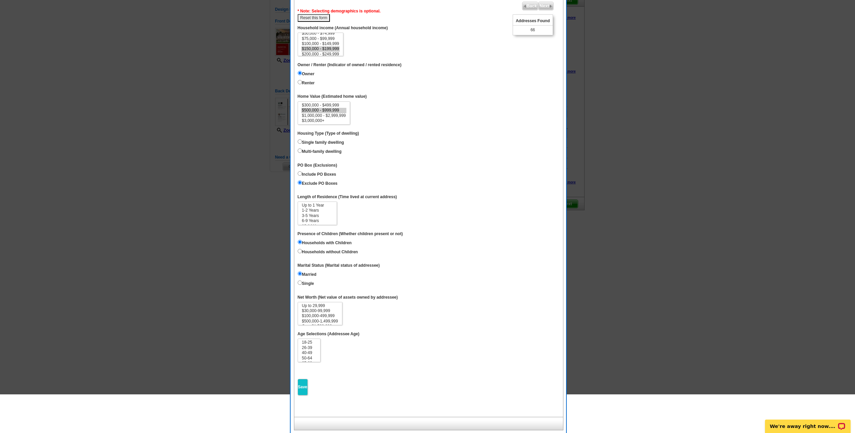
scroll to position [22, 0]
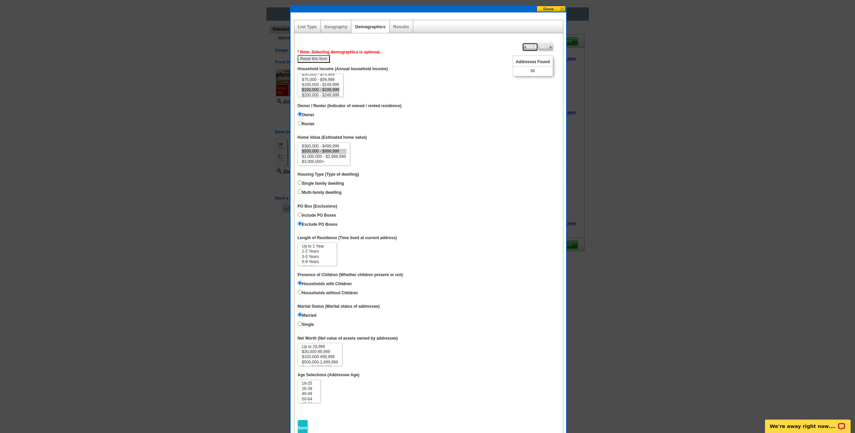
click at [530, 45] on span "Back" at bounding box center [529, 47] width 15 height 8
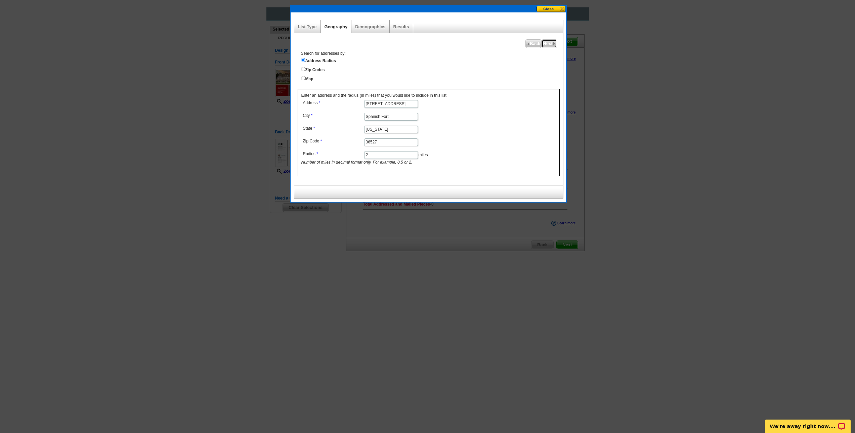
click at [548, 44] on span "Next" at bounding box center [549, 44] width 14 height 8
select select
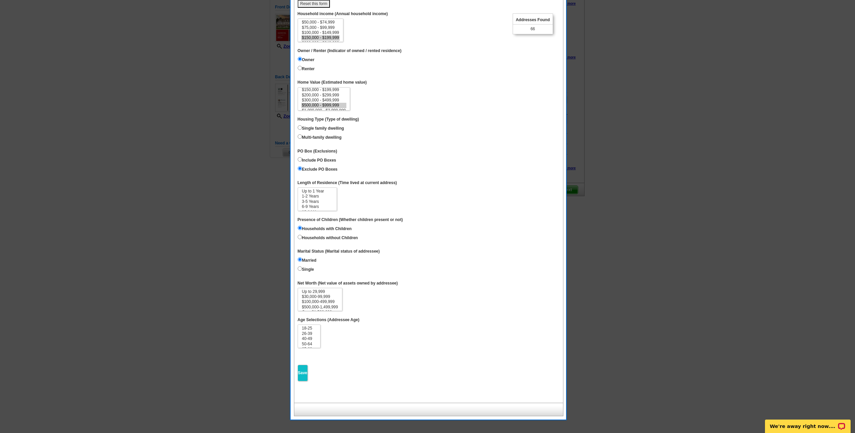
scroll to position [89, 0]
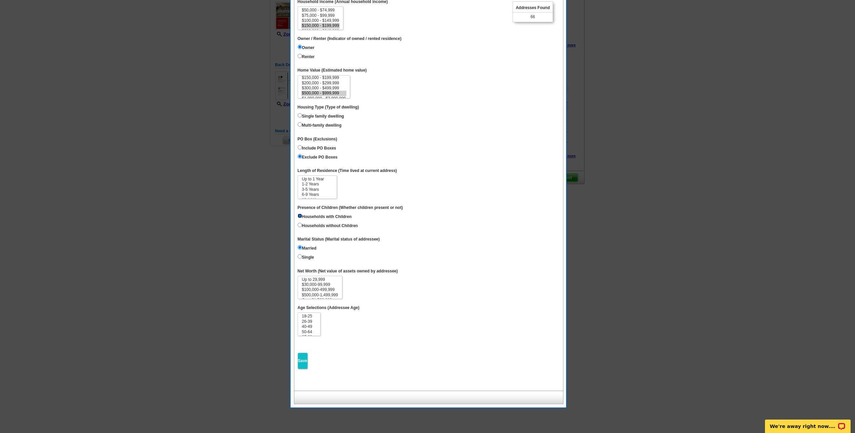
click at [300, 218] on input "Households with Children" at bounding box center [300, 216] width 4 height 4
click at [397, 230] on dd "Households with Children Households without Children" at bounding box center [429, 221] width 262 height 18
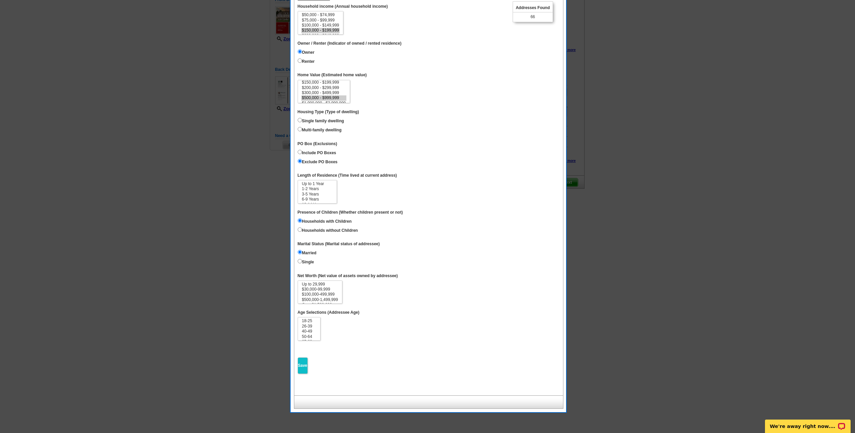
scroll to position [22, 0]
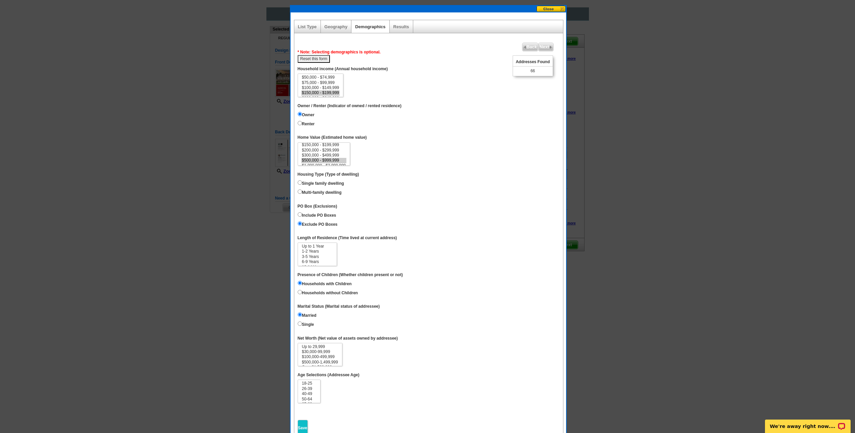
click at [312, 57] on button "Reset this form" at bounding box center [314, 59] width 33 height 8
select select
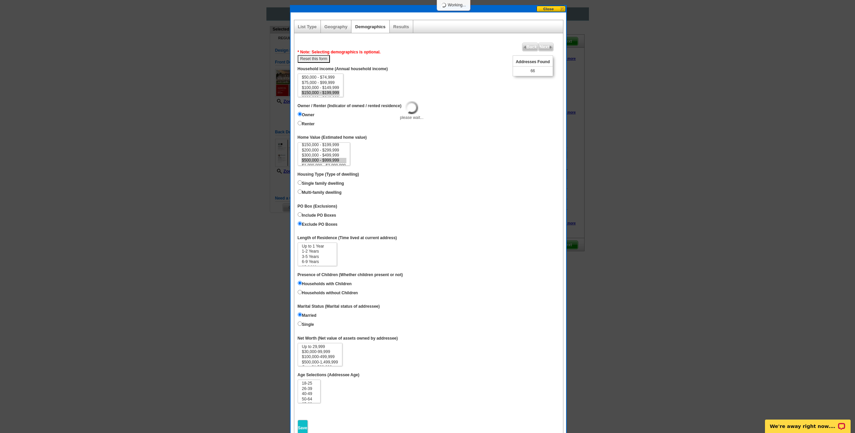
select select
select select "150000-199999"
click at [327, 86] on option "$150,000 - $199,999" at bounding box center [320, 83] width 39 height 5
click at [299, 116] on input "Owner" at bounding box center [300, 114] width 4 height 4
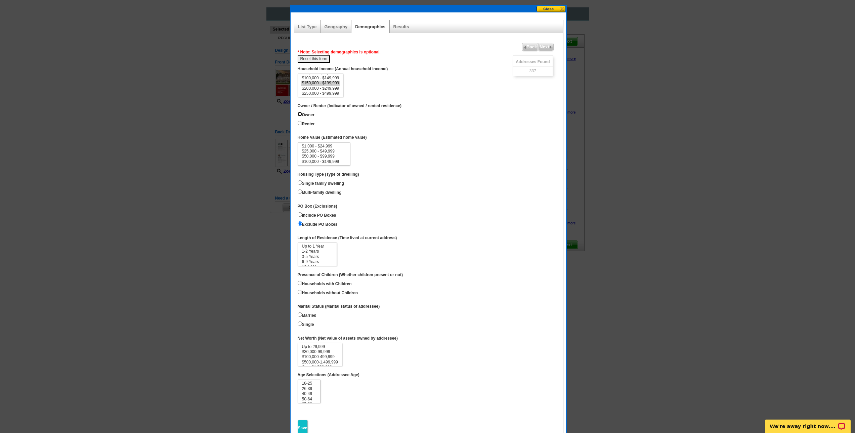
radio input "true"
select select "500000-999999"
click at [333, 154] on option "$500,000 - $999,999" at bounding box center [323, 151] width 45 height 5
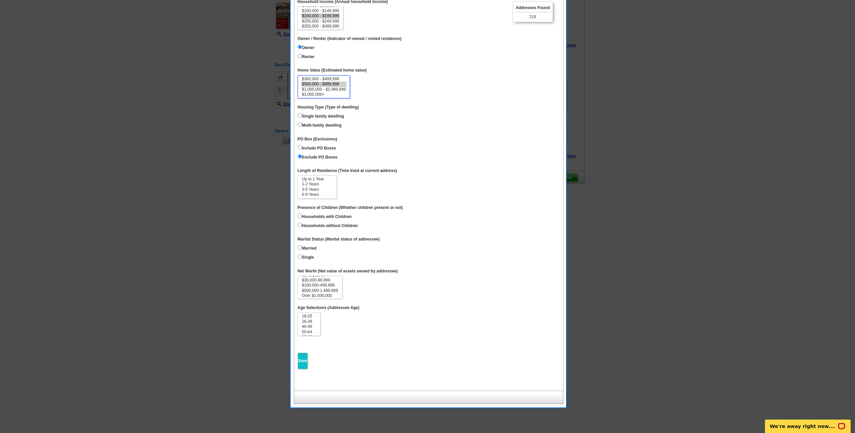
scroll to position [6, 0]
click at [301, 369] on input "Save" at bounding box center [303, 361] width 10 height 16
select select
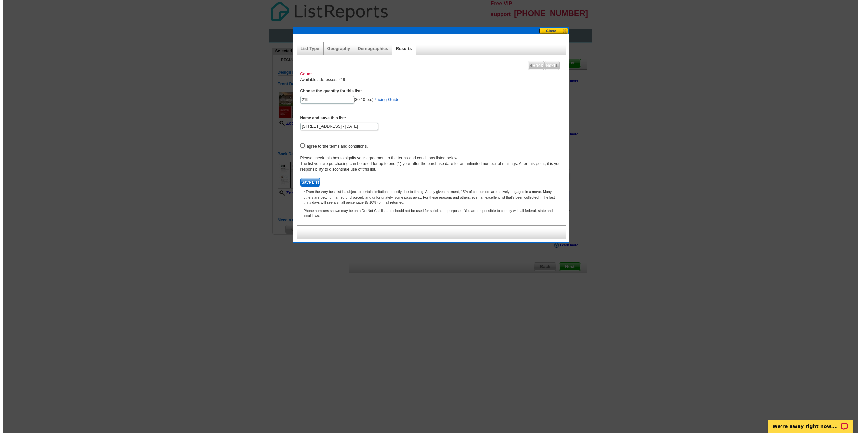
scroll to position [0, 0]
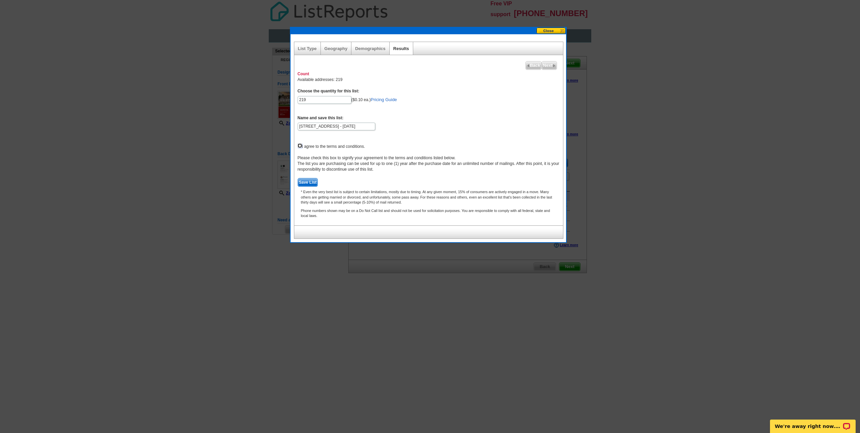
click at [299, 148] on input "checkbox" at bounding box center [300, 145] width 4 height 4
checkbox input "true"
click at [309, 186] on span "Save List" at bounding box center [308, 182] width 20 height 8
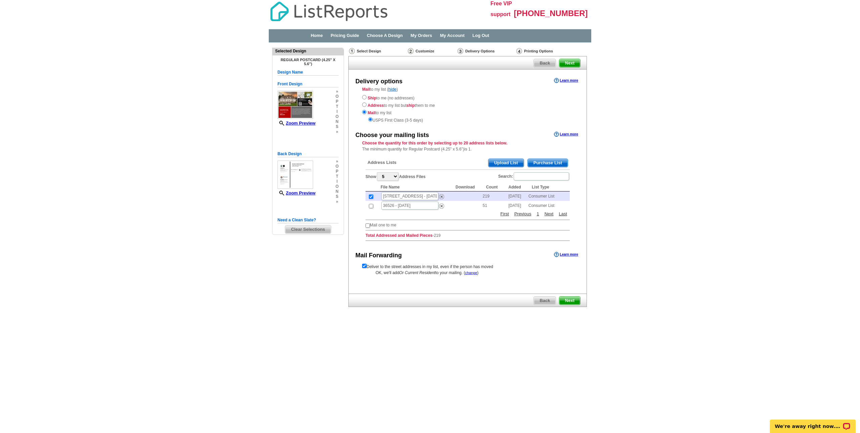
click at [575, 305] on span "Next" at bounding box center [569, 301] width 21 height 8
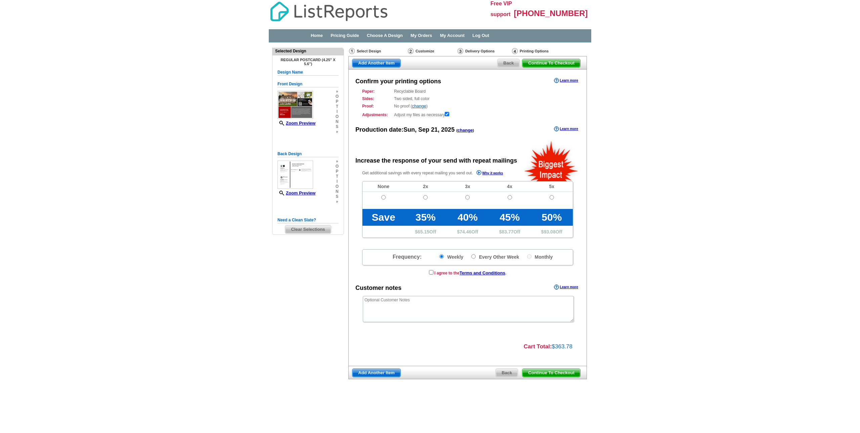
radio input "false"
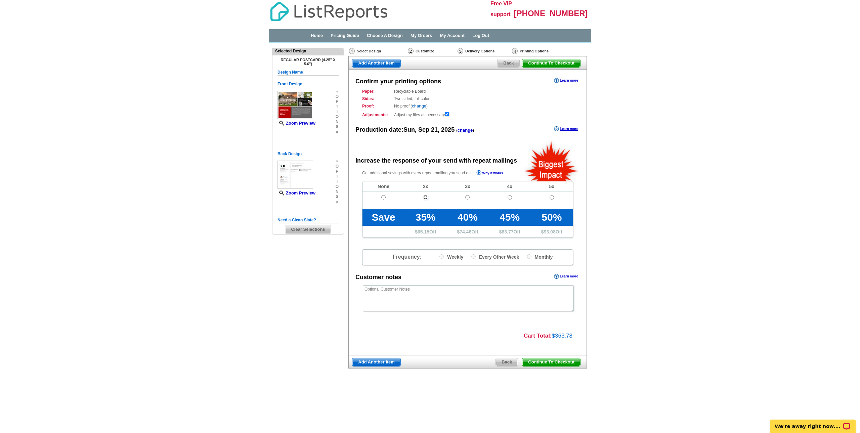
click at [424, 199] on input "radio" at bounding box center [425, 197] width 4 height 4
radio input "true"
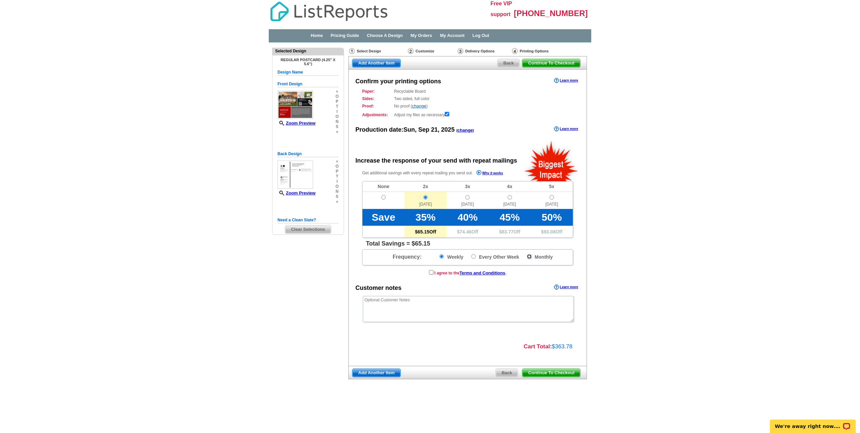
click at [529, 259] on input "Monthly" at bounding box center [529, 256] width 4 height 4
radio input "true"
click at [429, 274] on input "checkbox" at bounding box center [431, 272] width 4 height 4
checkbox input "true"
click at [383, 199] on input "radio" at bounding box center [383, 197] width 4 height 4
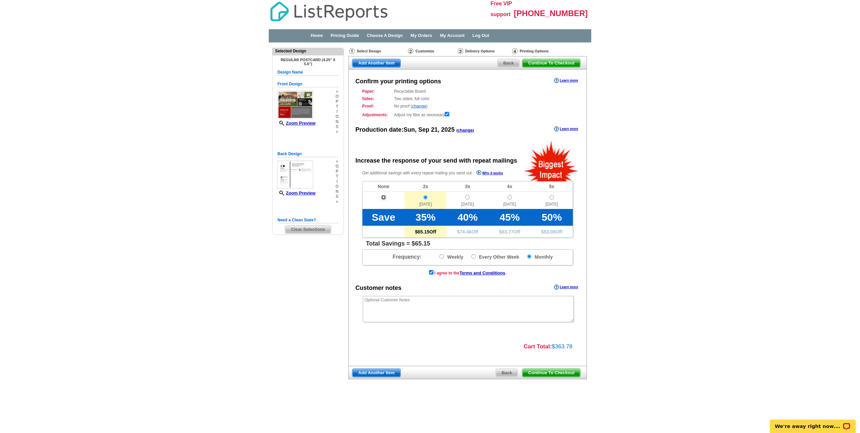
radio input "true"
radio input "false"
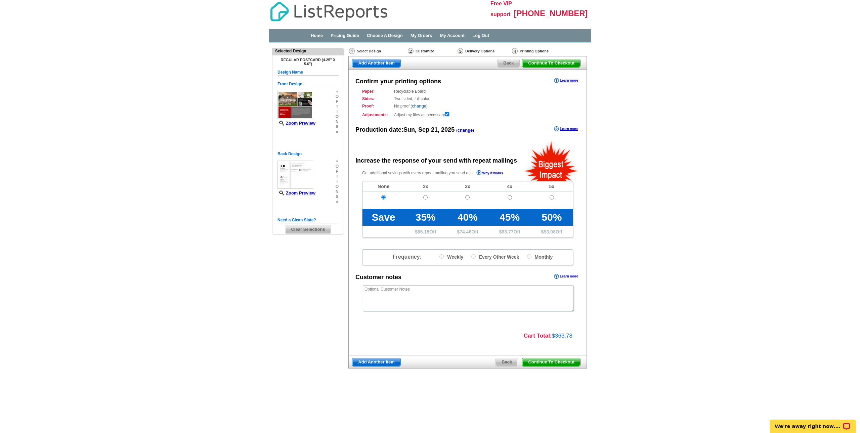
click at [431, 192] on td "2x" at bounding box center [425, 186] width 42 height 10
click at [464, 150] on div "Confirm your printing options Learn more Paper: Recyclable Board Select a diffe…" at bounding box center [467, 212] width 238 height 285
click at [421, 107] on link "change" at bounding box center [419, 105] width 14 height 5
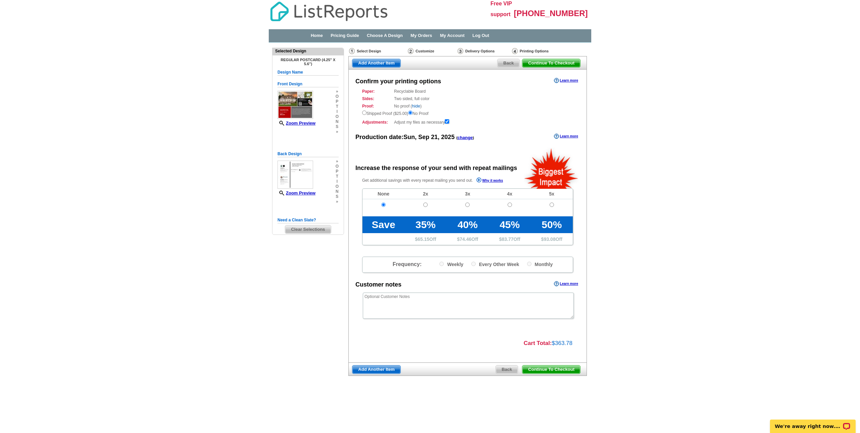
click at [420, 108] on link "hide" at bounding box center [416, 105] width 8 height 5
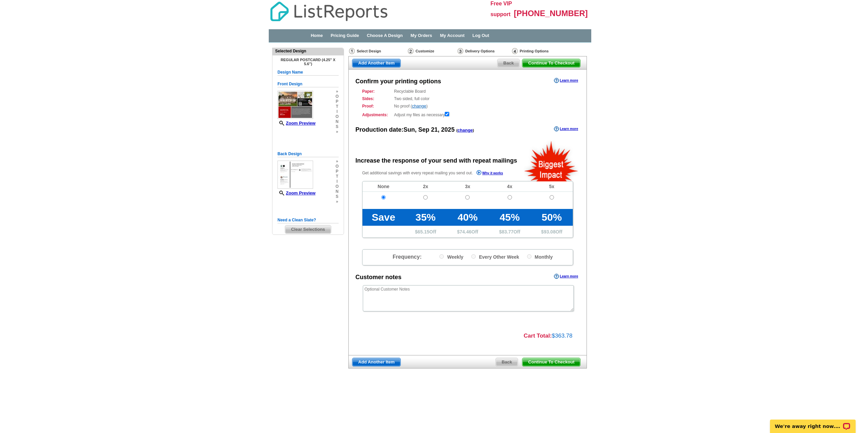
click at [414, 176] on p "Get additional savings with every repeat mailing you send out. Why it works" at bounding box center [439, 173] width 155 height 8
click at [424, 199] on input "radio" at bounding box center [425, 197] width 4 height 4
radio input "true"
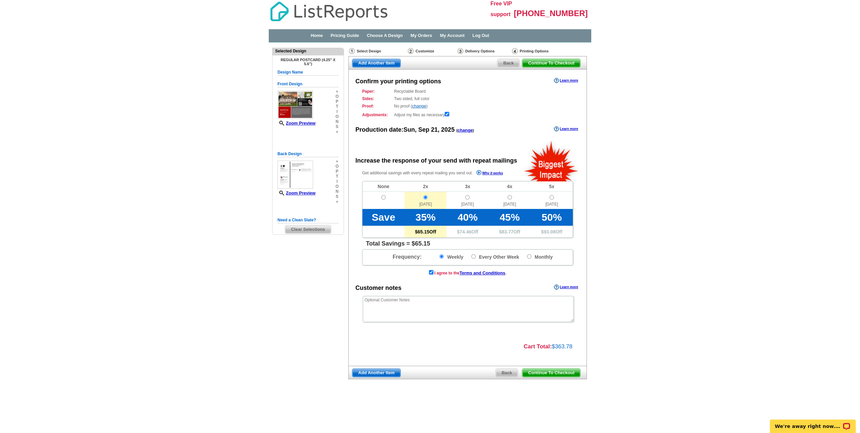
click at [529, 260] on label "Monthly" at bounding box center [540, 256] width 26 height 7
click at [529, 259] on input "Monthly" at bounding box center [529, 256] width 4 height 4
radio input "true"
click at [546, 377] on span "Continue To Checkout" at bounding box center [551, 373] width 58 height 8
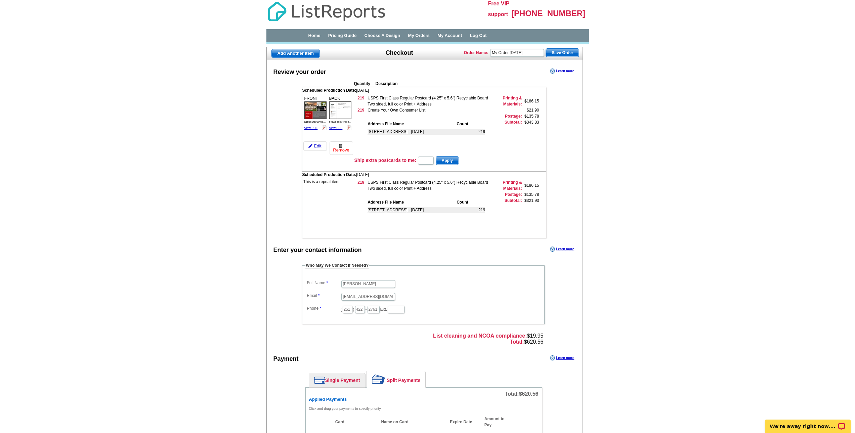
click at [556, 73] on link "Learn more" at bounding box center [562, 71] width 24 height 5
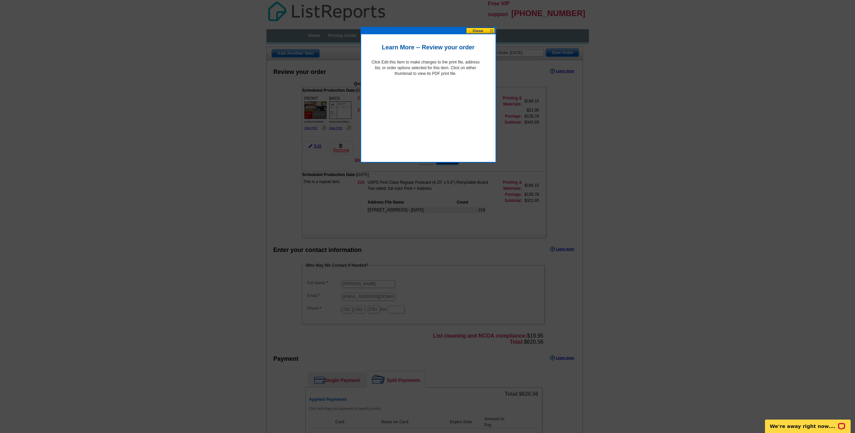
click at [478, 28] on button at bounding box center [481, 31] width 30 height 6
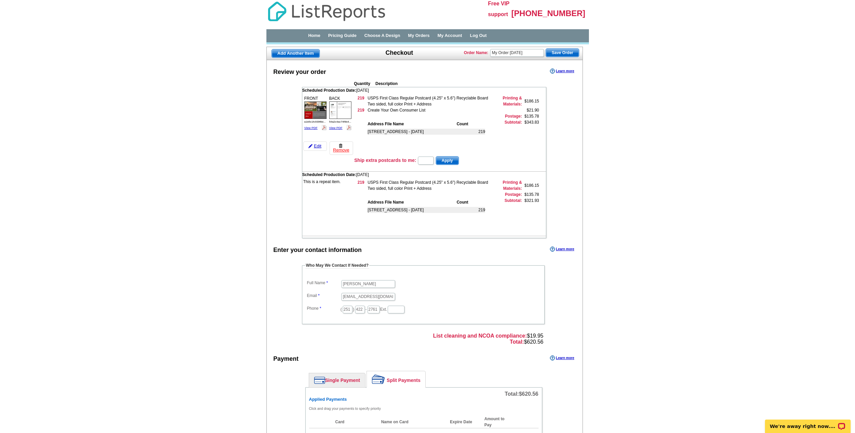
click at [524, 339] on strong "List cleaning and NCOA compliance:" at bounding box center [480, 336] width 94 height 6
click at [320, 146] on link "Edit" at bounding box center [315, 145] width 24 height 9
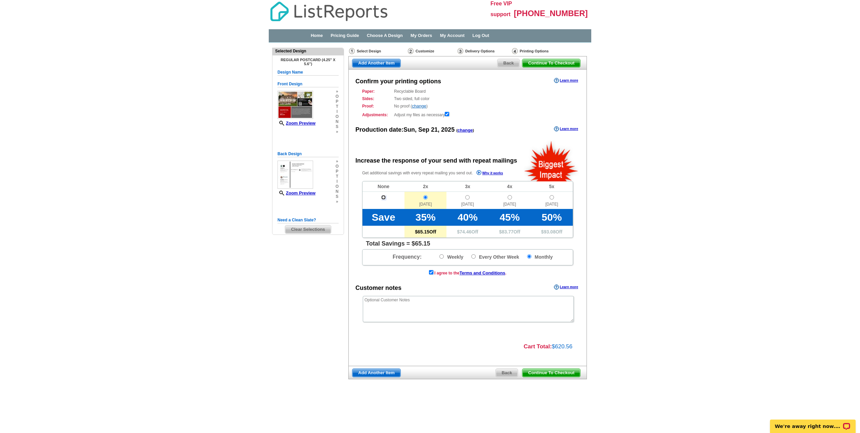
click at [384, 199] on input "radio" at bounding box center [383, 197] width 4 height 4
radio input "true"
radio input "false"
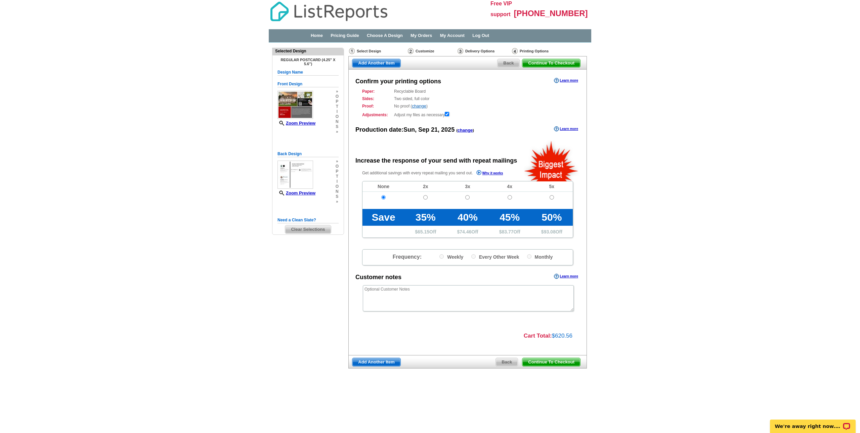
click at [547, 366] on span "Continue To Checkout" at bounding box center [551, 362] width 58 height 8
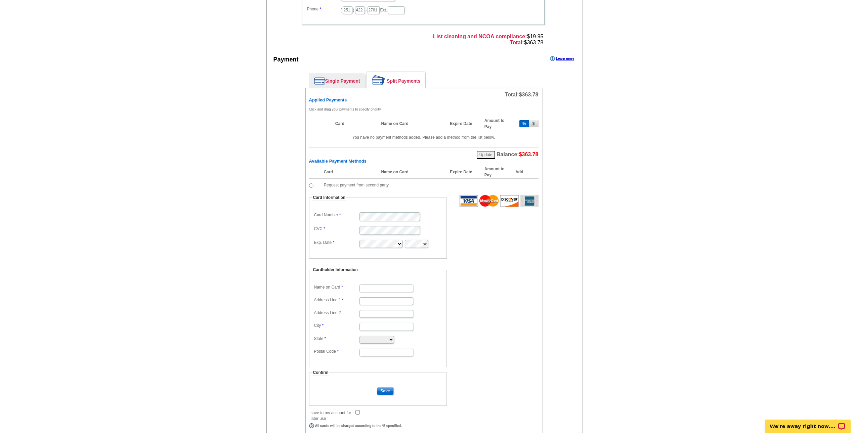
scroll to position [235, 0]
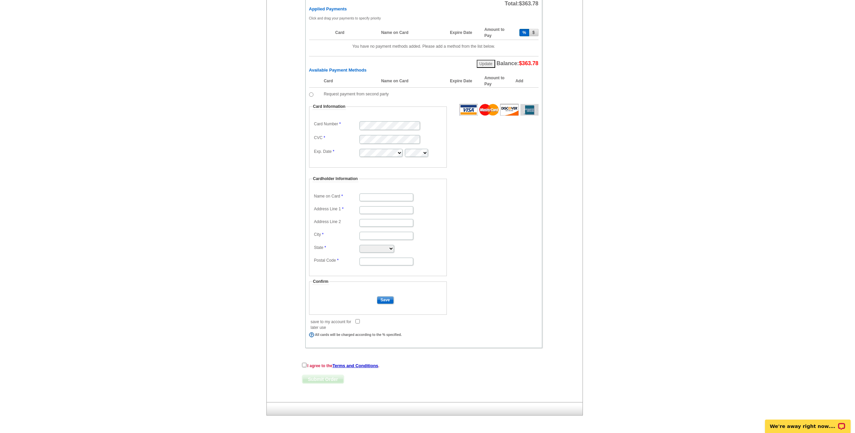
scroll to position [302, 0]
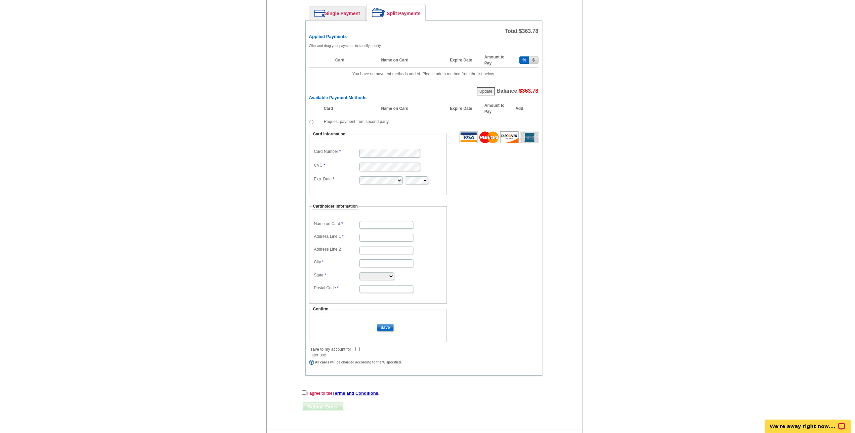
click at [344, 20] on link "Single Payment" at bounding box center [337, 13] width 56 height 14
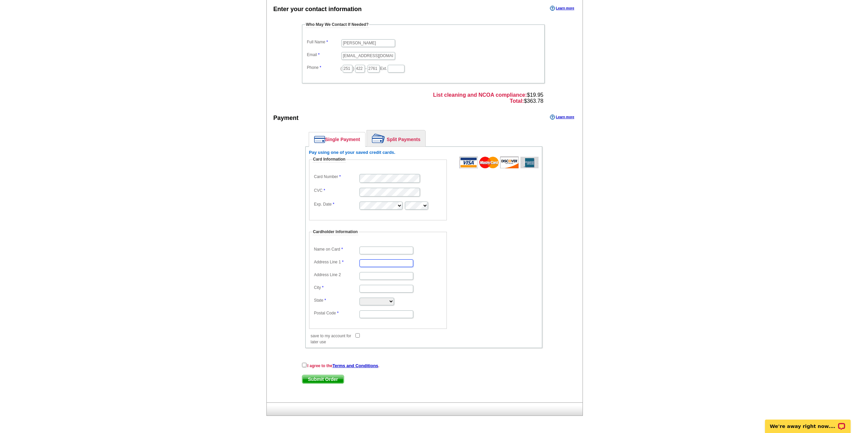
type input "12516 Cressida Loop"
type input "Daphne"
select select "AL"
type input "36526"
type input "MILAN PORTIS"
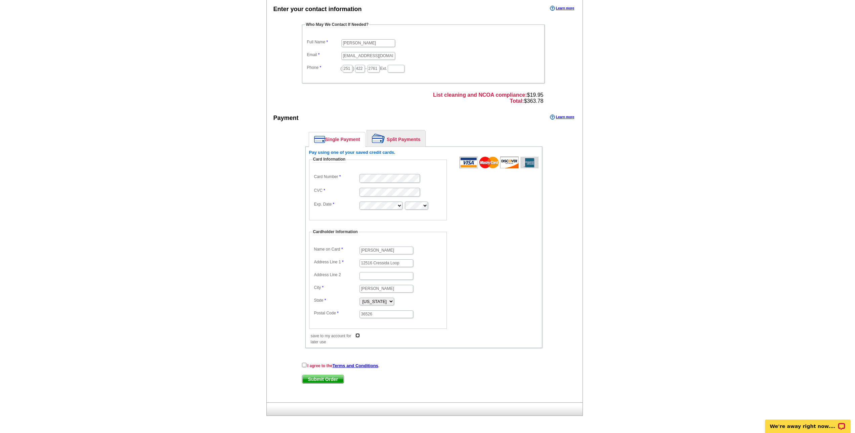
click at [357, 333] on input "save to my account for later use" at bounding box center [357, 335] width 4 height 4
checkbox input "true"
click at [303, 363] on input "checkbox" at bounding box center [304, 365] width 4 height 4
checkbox input "true"
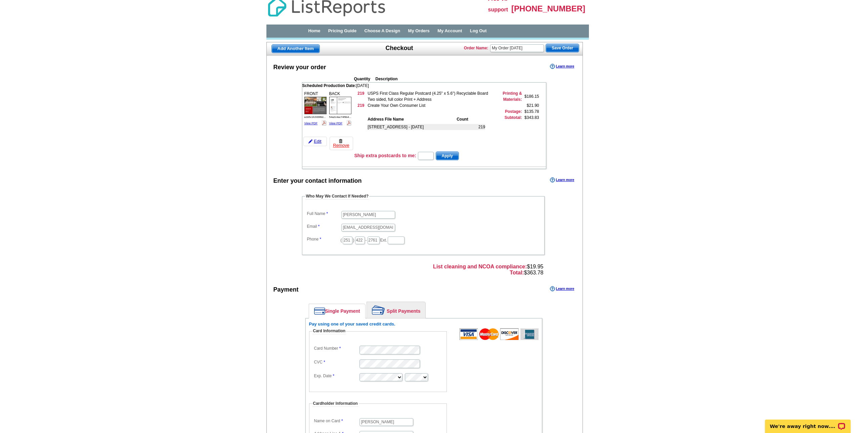
scroll to position [0, 0]
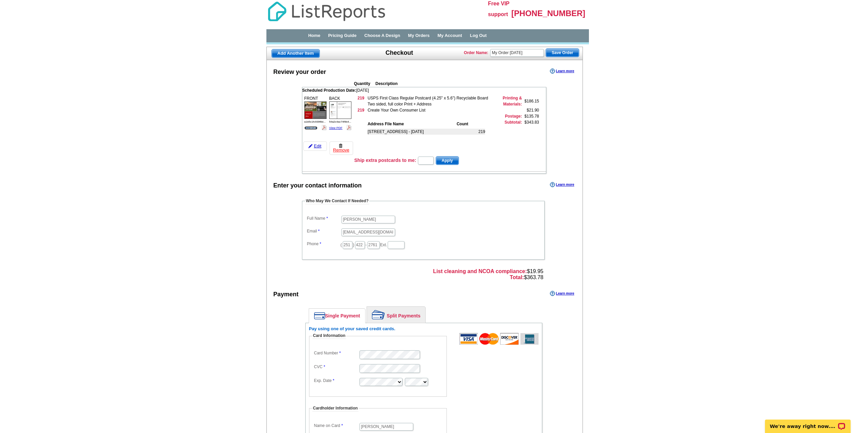
click at [315, 130] on link "View PDF" at bounding box center [310, 127] width 13 height 3
click at [341, 128] on link "View PDF" at bounding box center [335, 127] width 13 height 3
click at [318, 146] on link "Edit" at bounding box center [315, 145] width 24 height 9
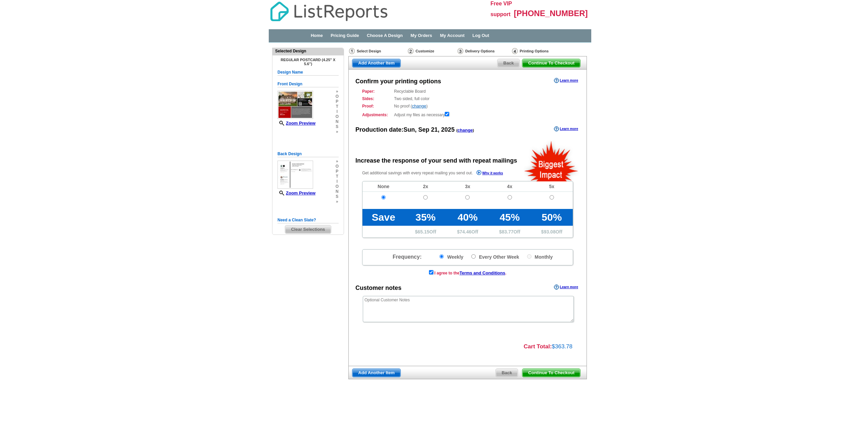
radio input "false"
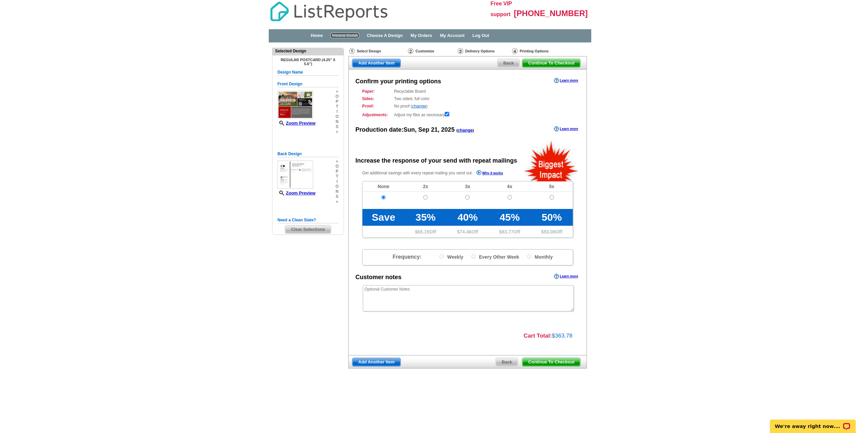
click at [354, 34] on link "Pricing Guide" at bounding box center [344, 35] width 29 height 5
click at [536, 51] on div "Printing Options" at bounding box center [540, 52] width 59 height 8
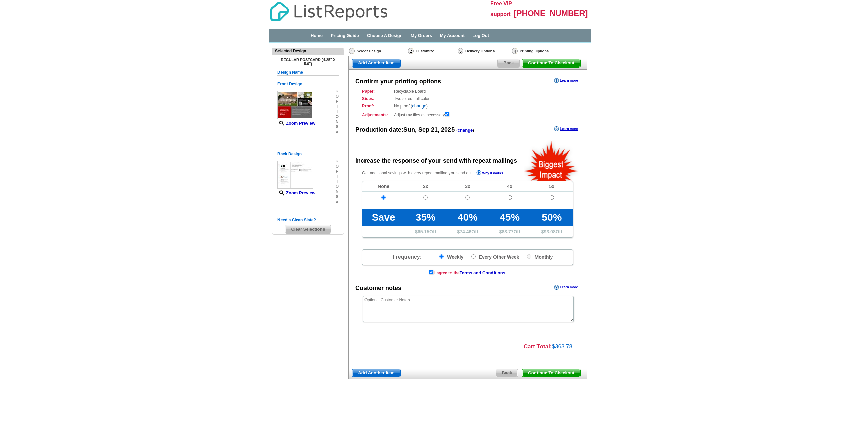
radio input "false"
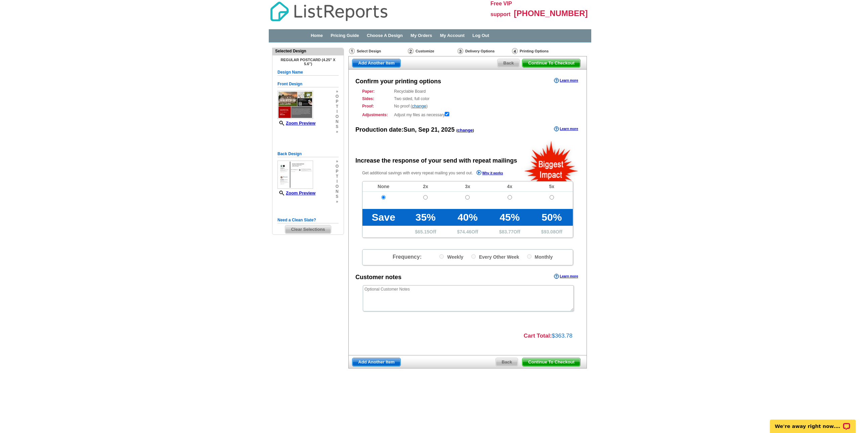
click at [536, 63] on span "Continue To Checkout" at bounding box center [551, 63] width 58 height 8
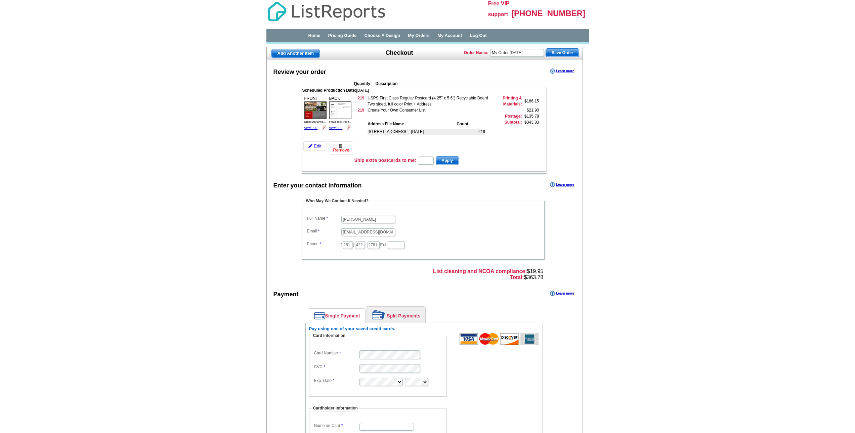
click at [370, 194] on div "Enter your contact information Learn more Who May We Contact If Needed? Full Na…" at bounding box center [425, 379] width 316 height 398
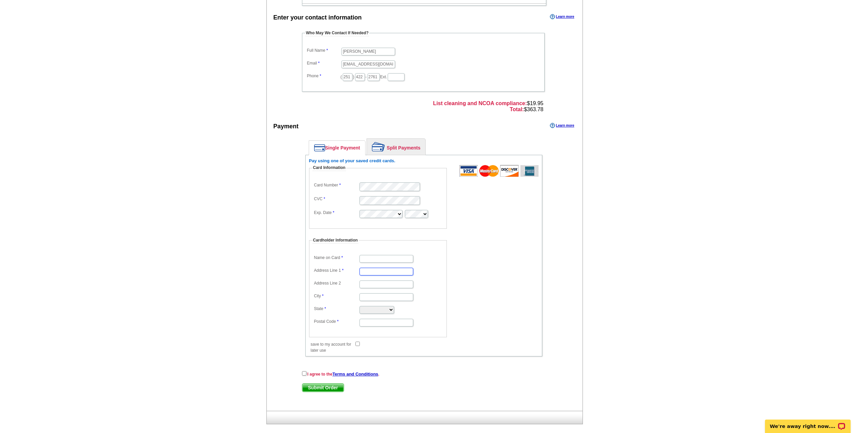
type input "12516 Cressida Loop"
type input "Daphne"
select select "AL"
type input "36526"
type input "[PERSON_NAME]"
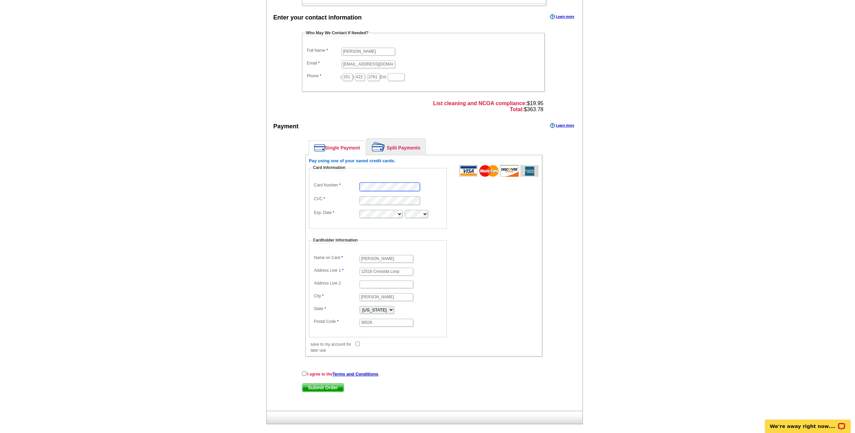
scroll to position [194, 0]
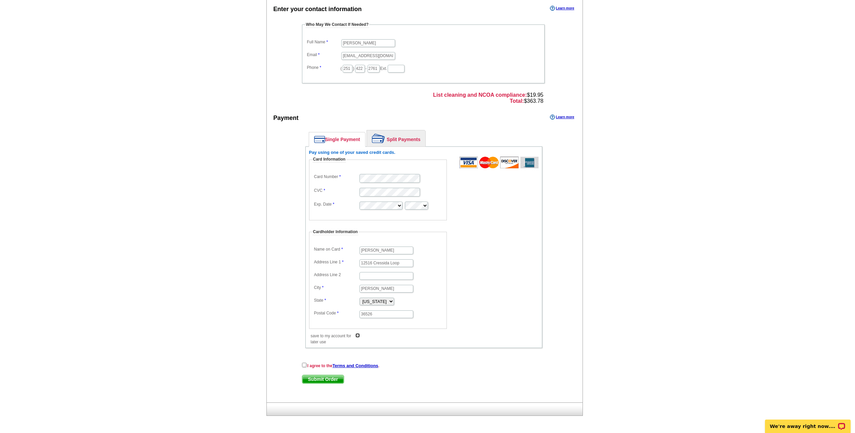
click at [359, 333] on input "save to my account for later use" at bounding box center [357, 335] width 4 height 4
checkbox input "true"
click at [306, 363] on input "checkbox" at bounding box center [304, 365] width 4 height 4
checkbox input "true"
click at [336, 376] on span "Submit Order" at bounding box center [322, 379] width 41 height 8
